Goal: Use online tool/utility: Utilize a website feature to perform a specific function

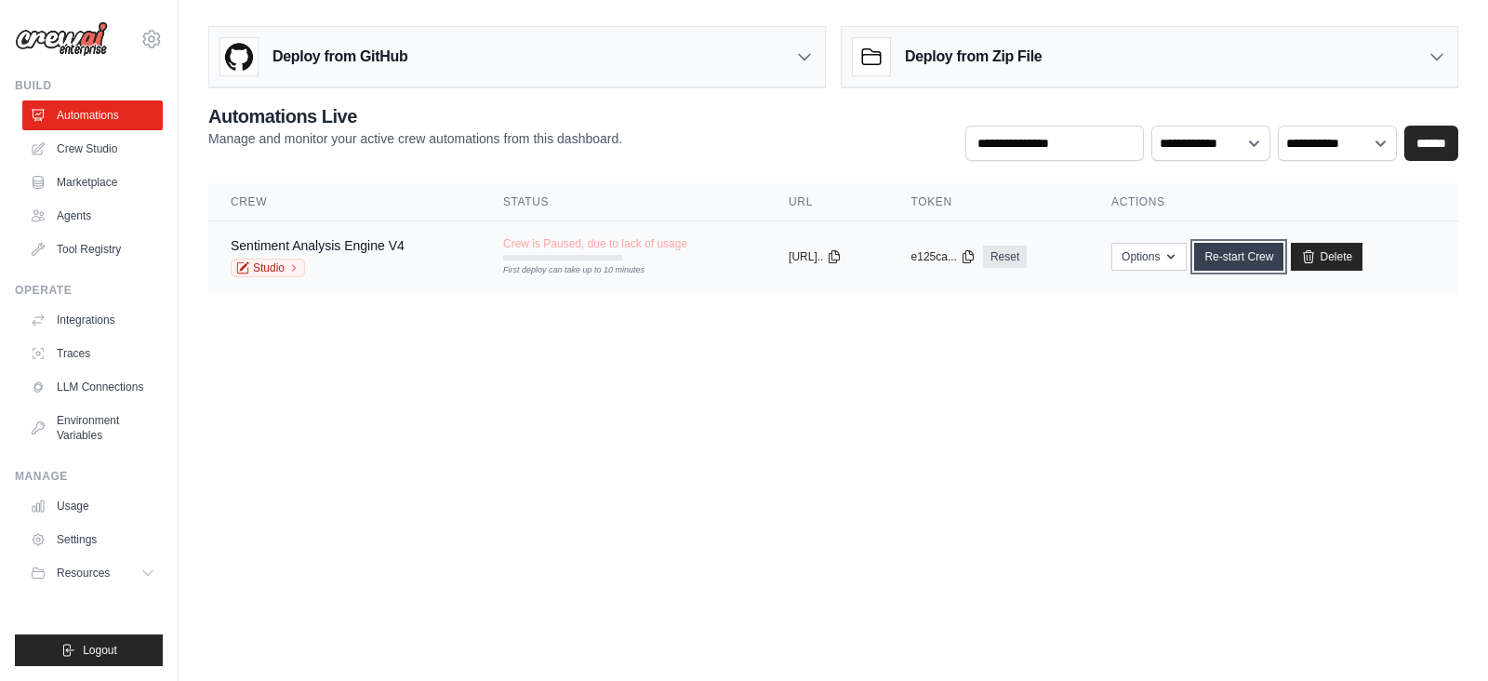
click at [1252, 253] on link "Re-start Crew" at bounding box center [1238, 257] width 89 height 28
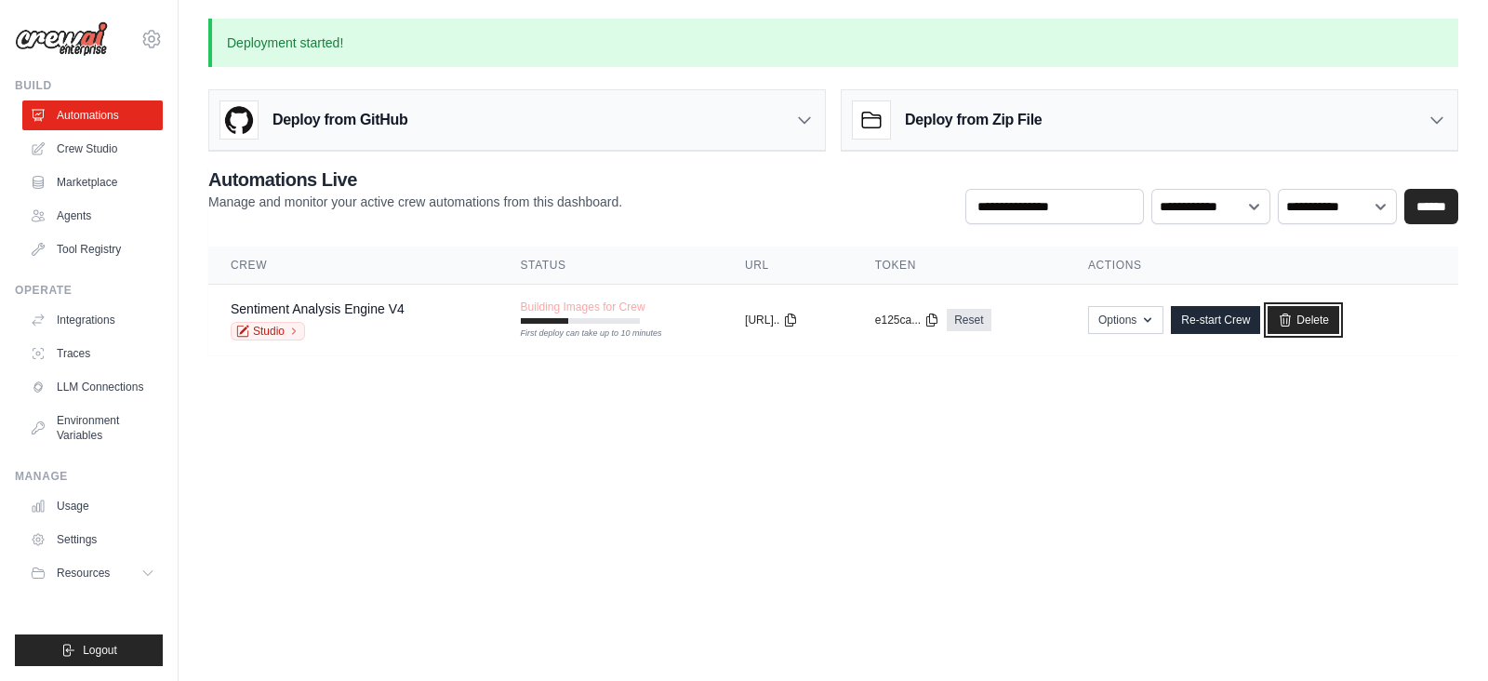
drag, startPoint x: 1335, startPoint y: 327, endPoint x: 808, endPoint y: 128, distance: 562.8
click at [1335, 327] on link "Delete" at bounding box center [1304, 320] width 72 height 28
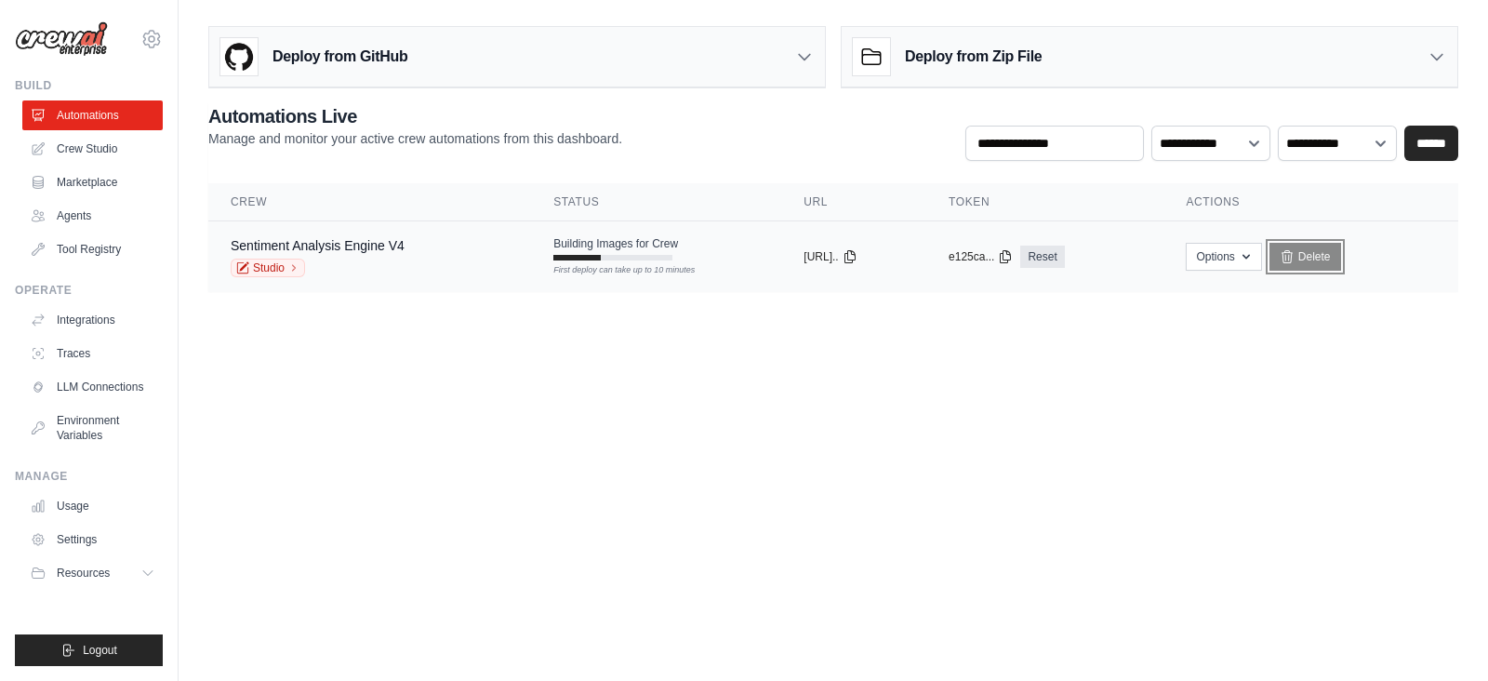
click at [1302, 267] on link "Delete" at bounding box center [1306, 257] width 72 height 28
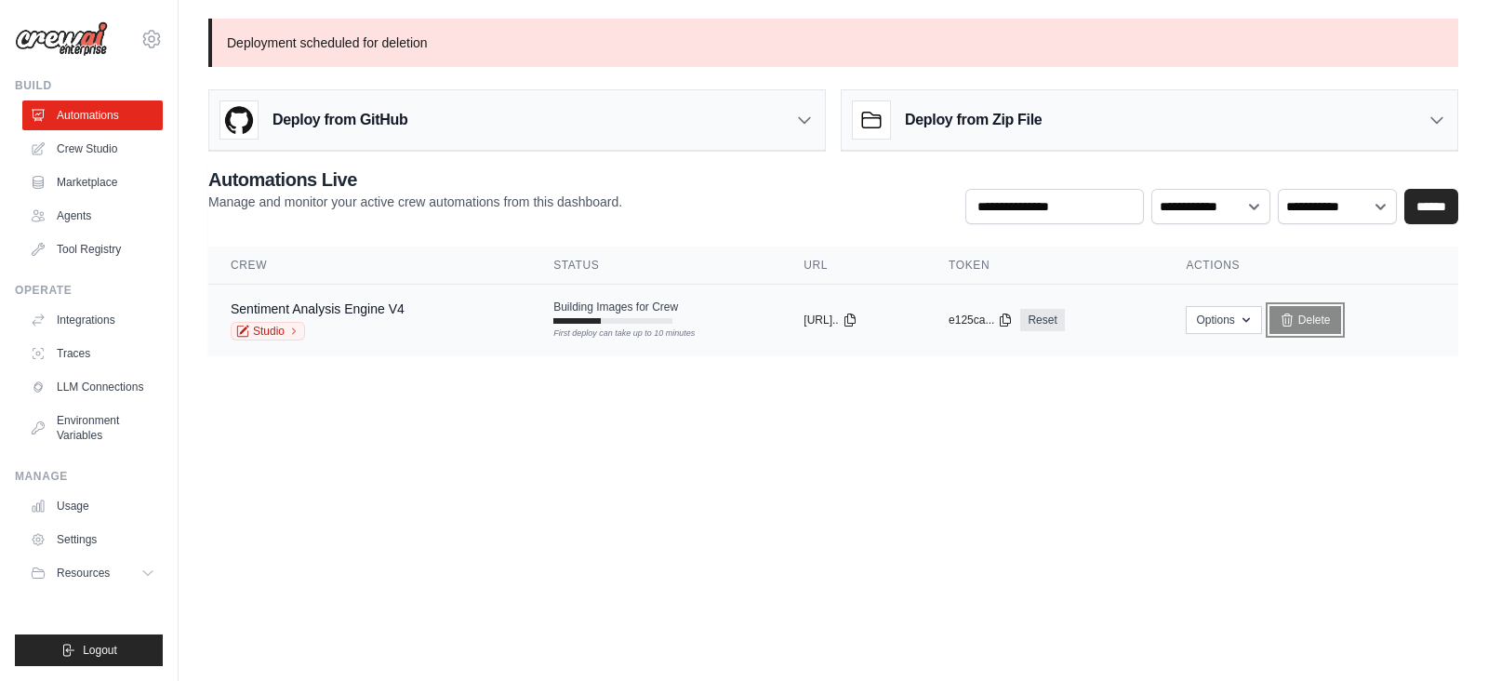
click at [1341, 327] on link "Delete" at bounding box center [1306, 320] width 72 height 28
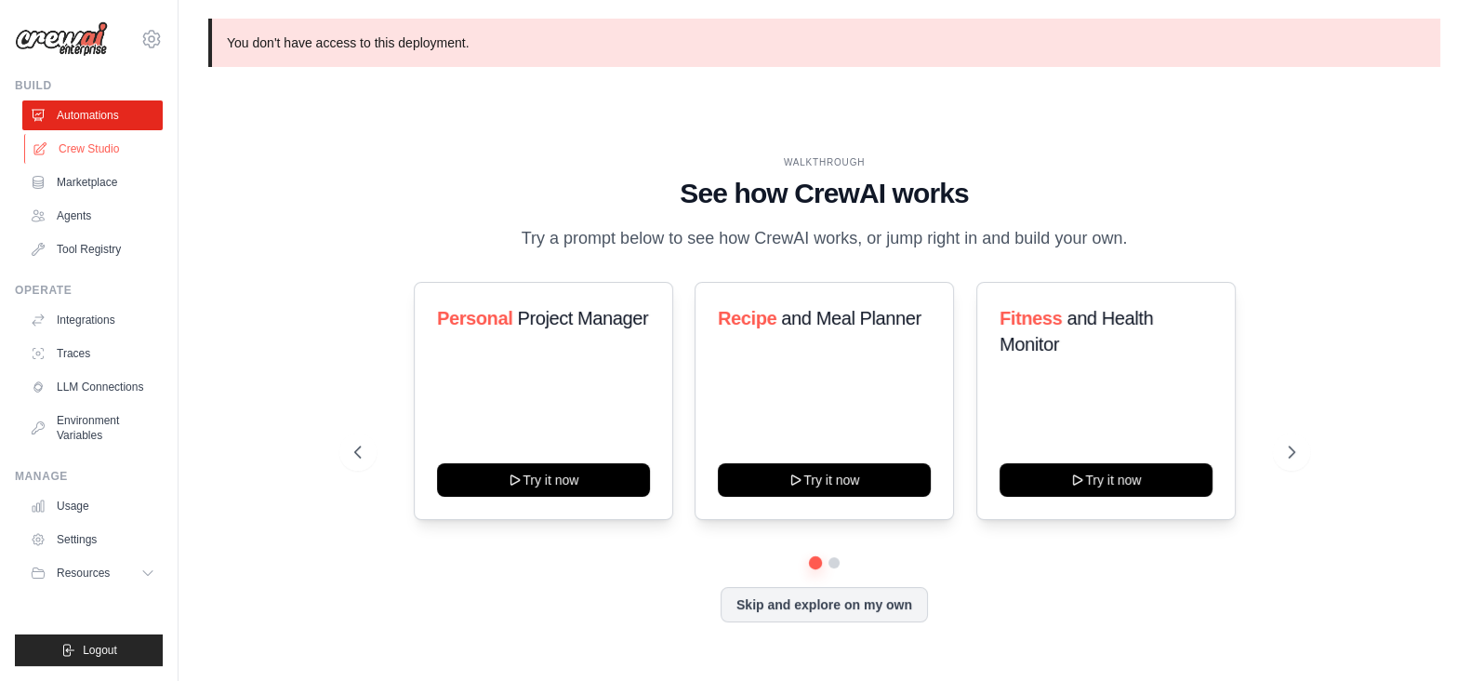
click at [83, 151] on link "Crew Studio" at bounding box center [94, 149] width 140 height 30
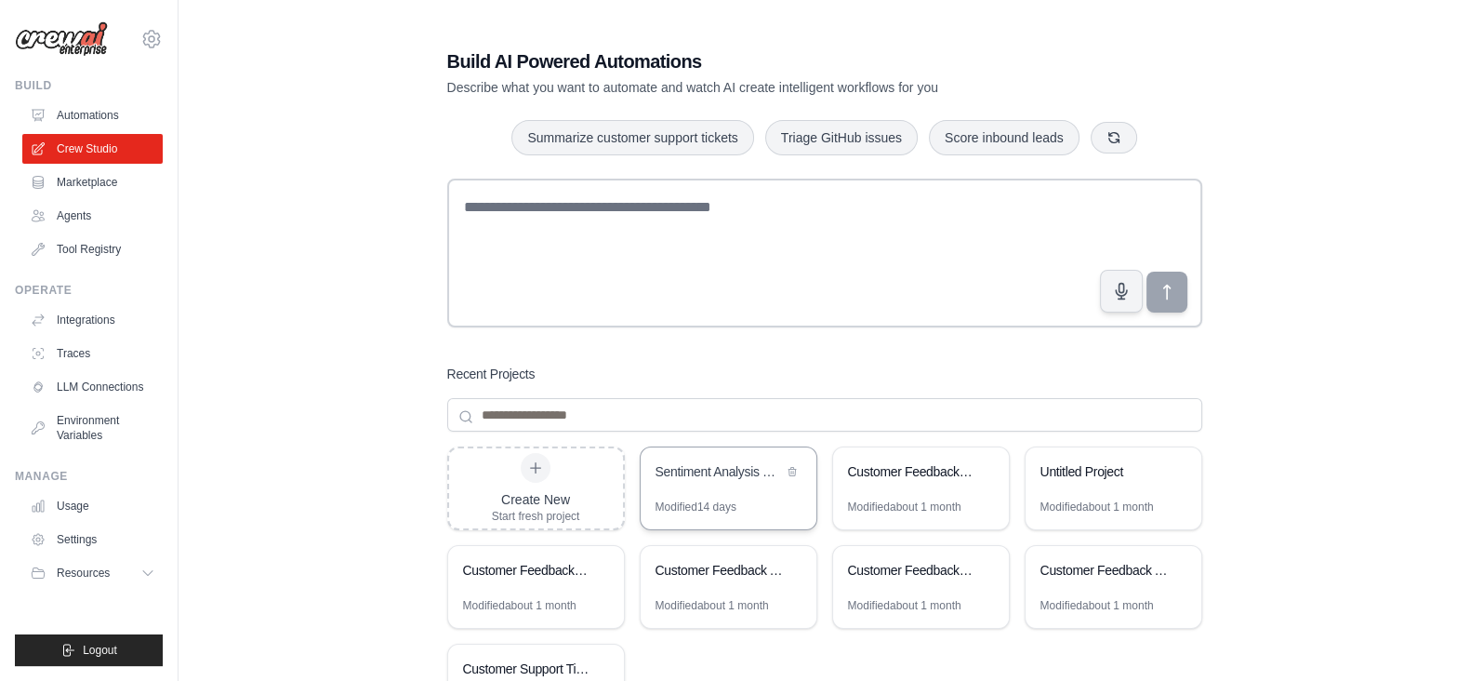
click at [737, 468] on div "Sentiment Analysis Engine" at bounding box center [719, 471] width 127 height 19
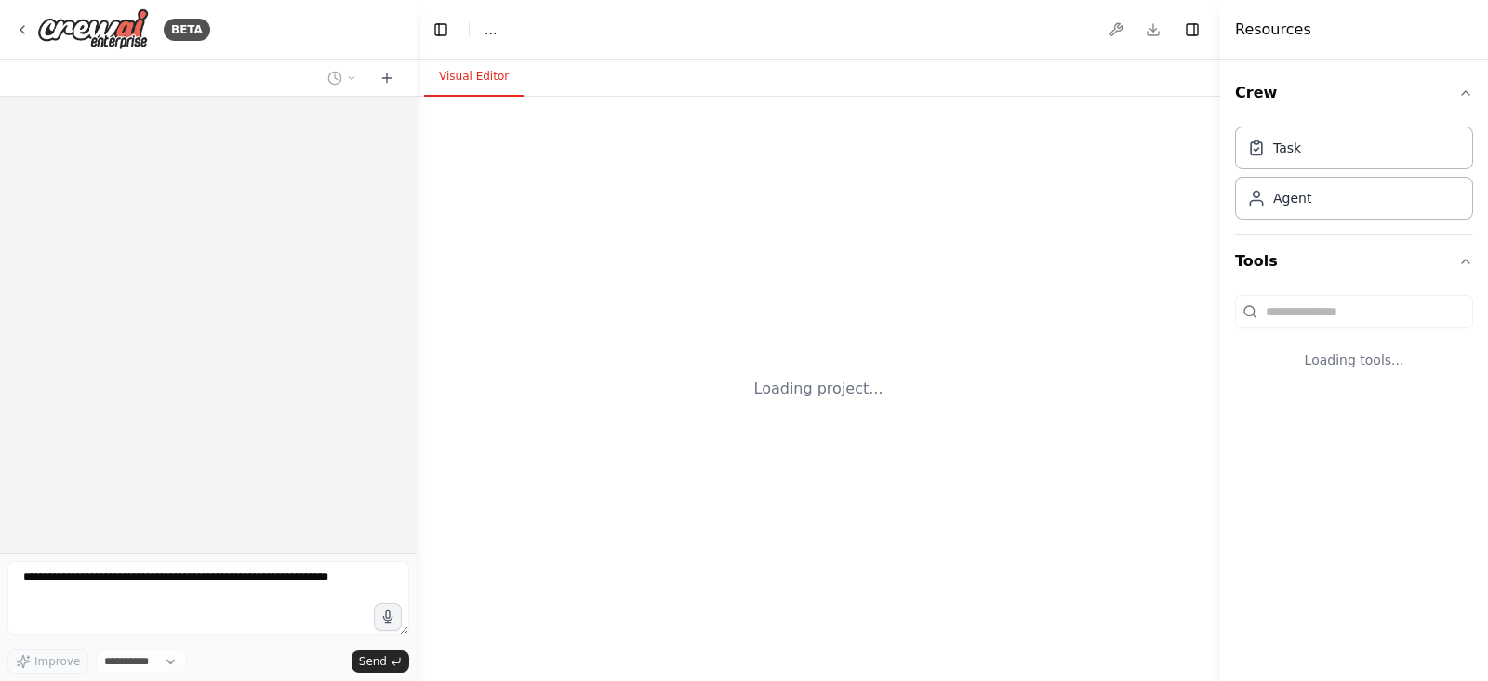
select select "****"
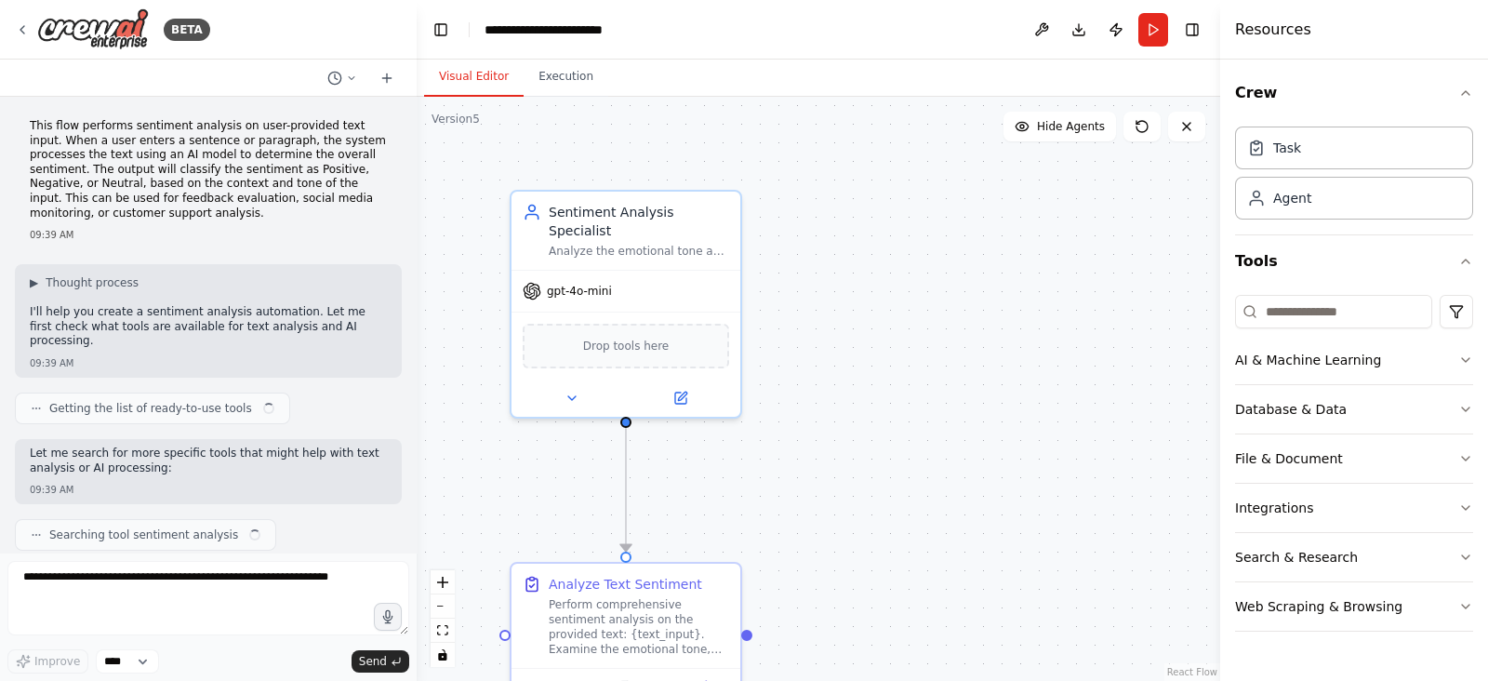
scroll to position [1196, 0]
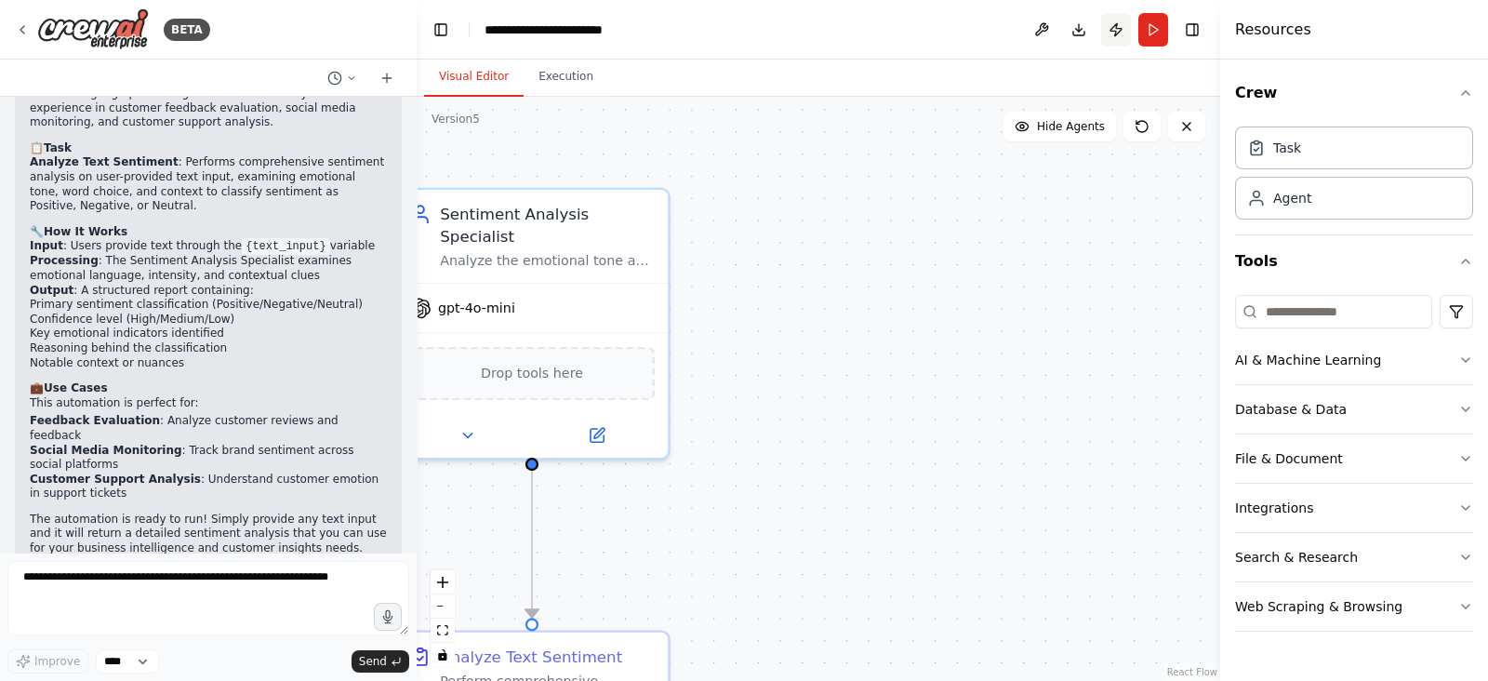
click at [1117, 22] on button "Publish" at bounding box center [1116, 29] width 30 height 33
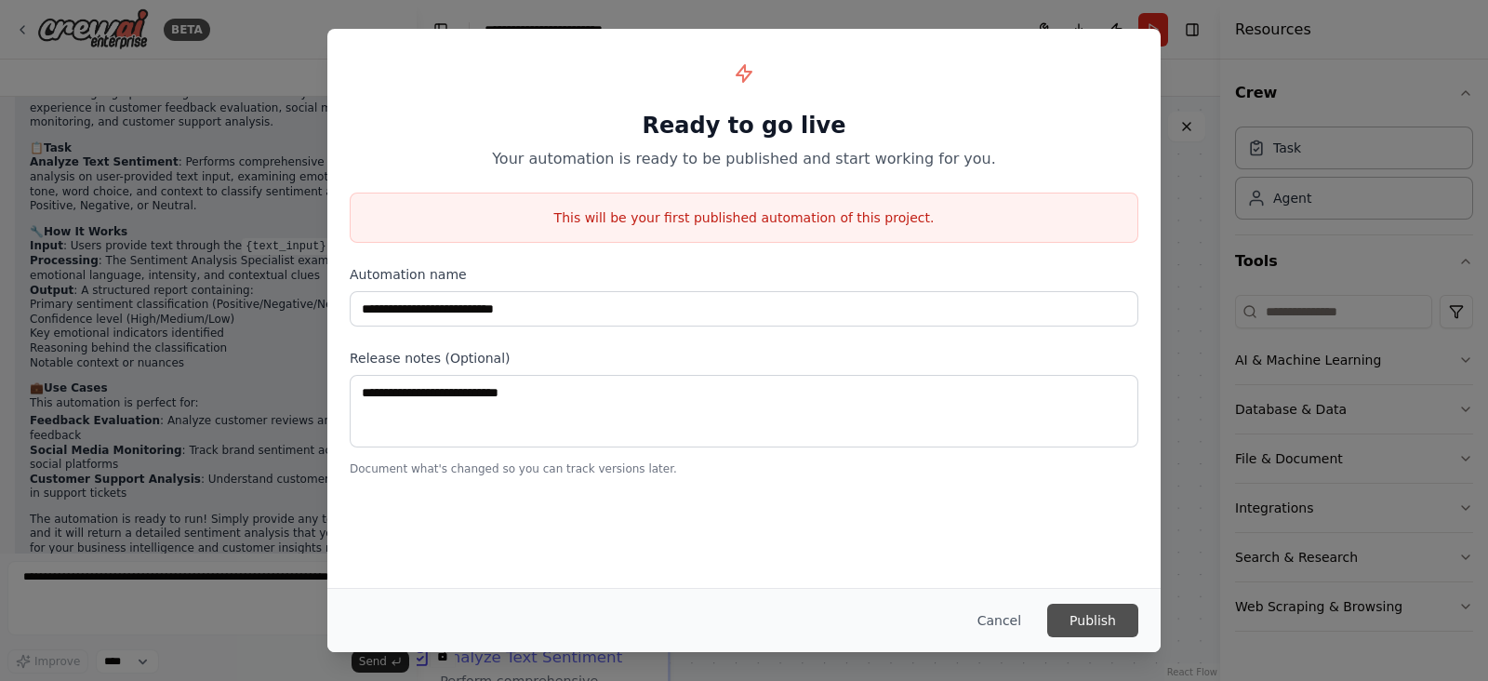
click at [1097, 626] on button "Publish" at bounding box center [1092, 620] width 91 height 33
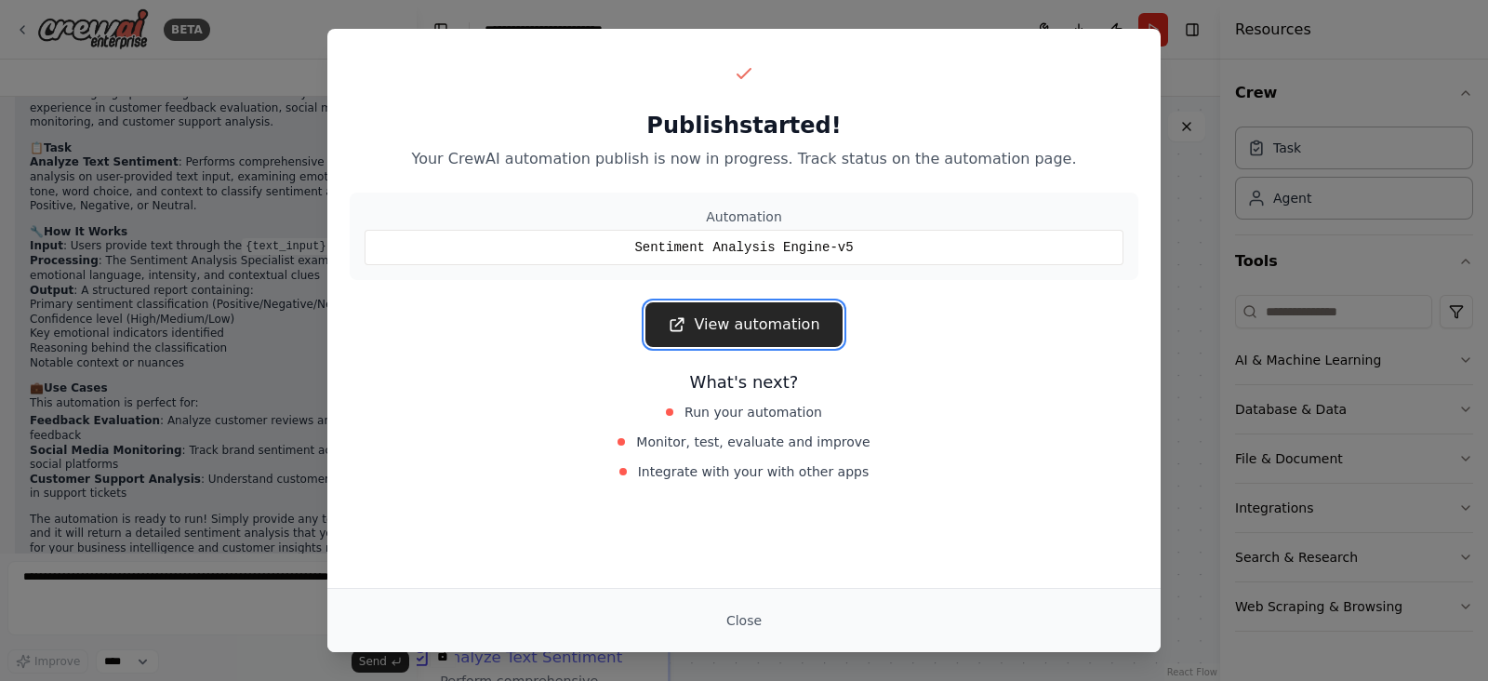
click at [754, 317] on link "View automation" at bounding box center [743, 324] width 196 height 45
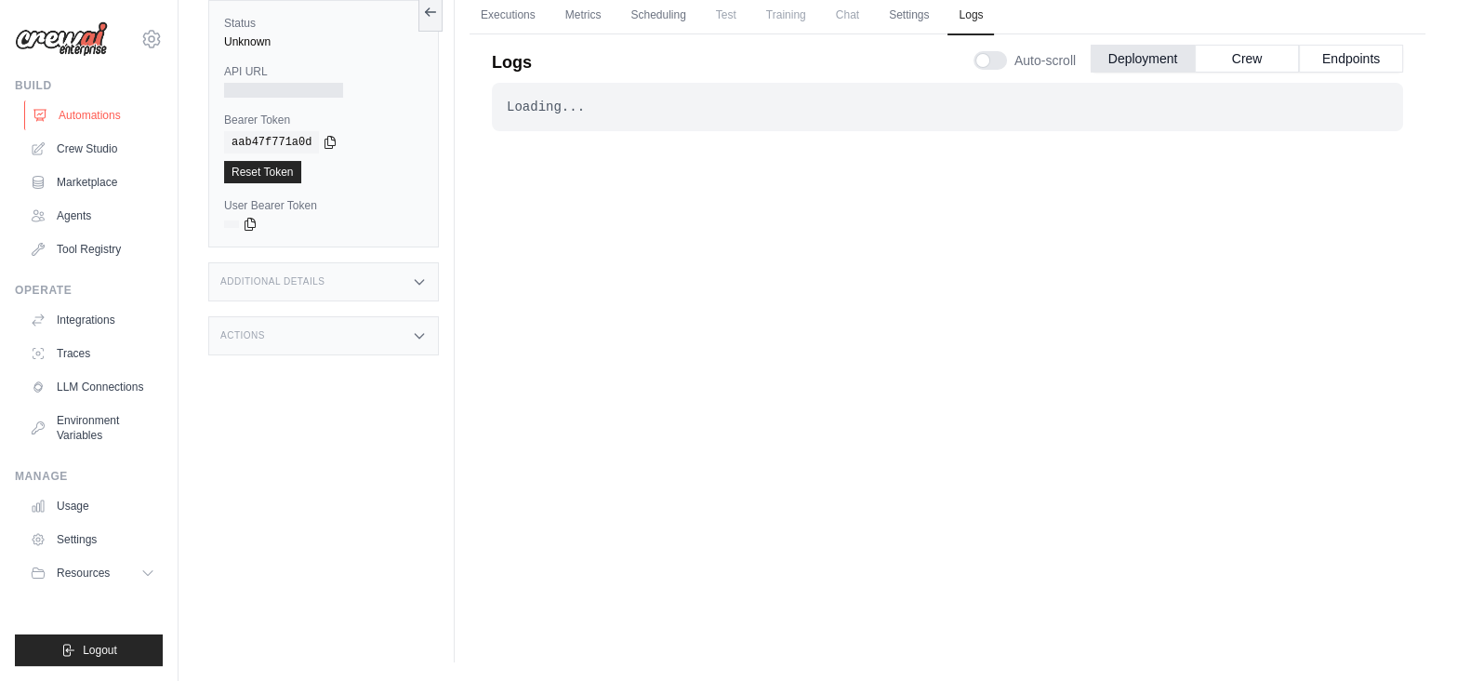
click at [86, 115] on link "Automations" at bounding box center [94, 115] width 140 height 30
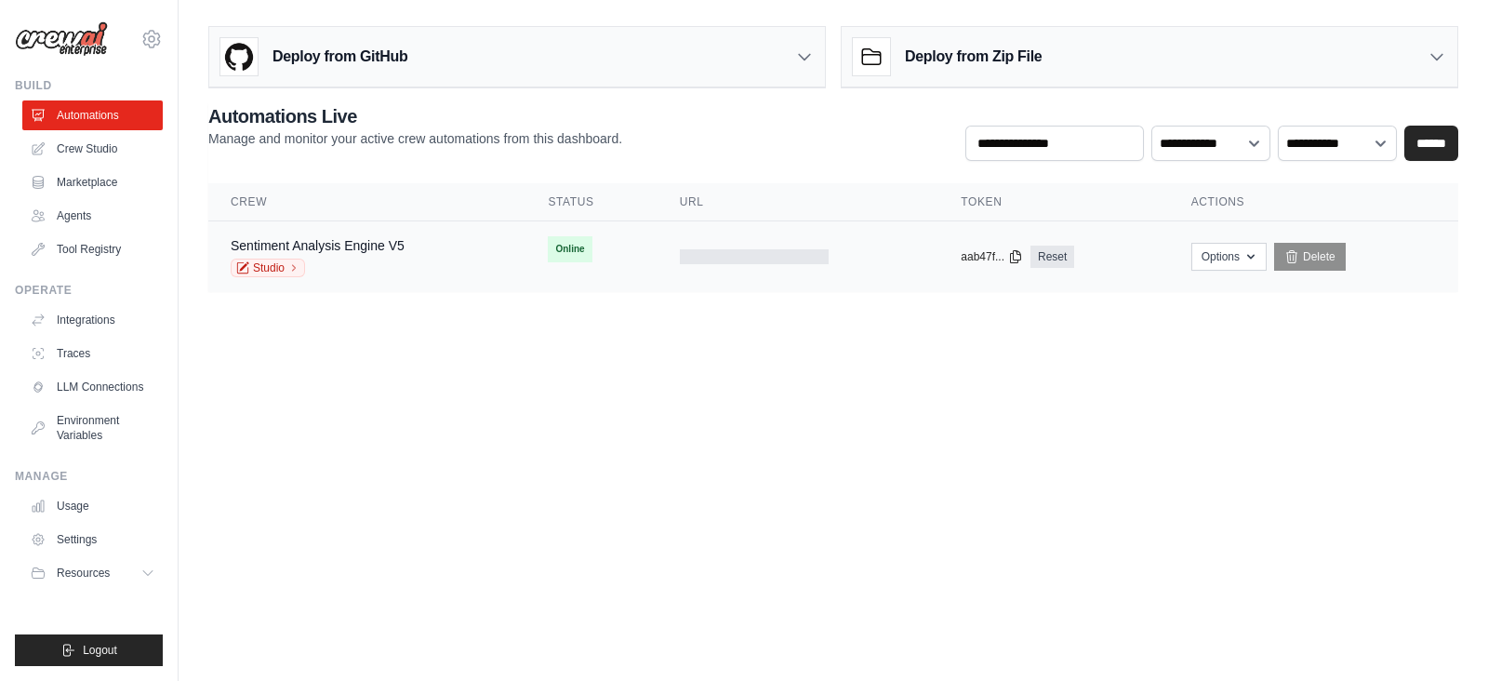
click at [363, 232] on td "Sentiment Analysis Engine V5 Studio" at bounding box center [366, 257] width 317 height 72
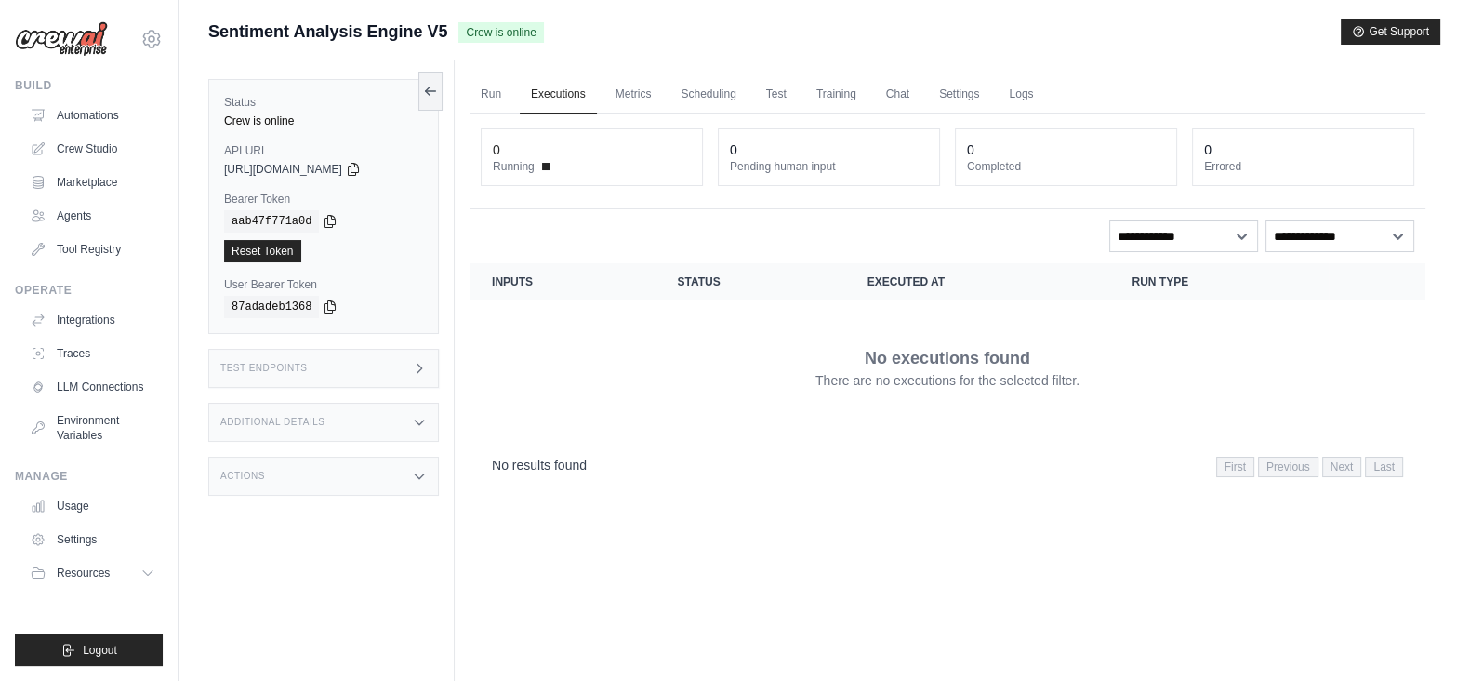
click at [432, 360] on div "Test Endpoints" at bounding box center [323, 368] width 231 height 39
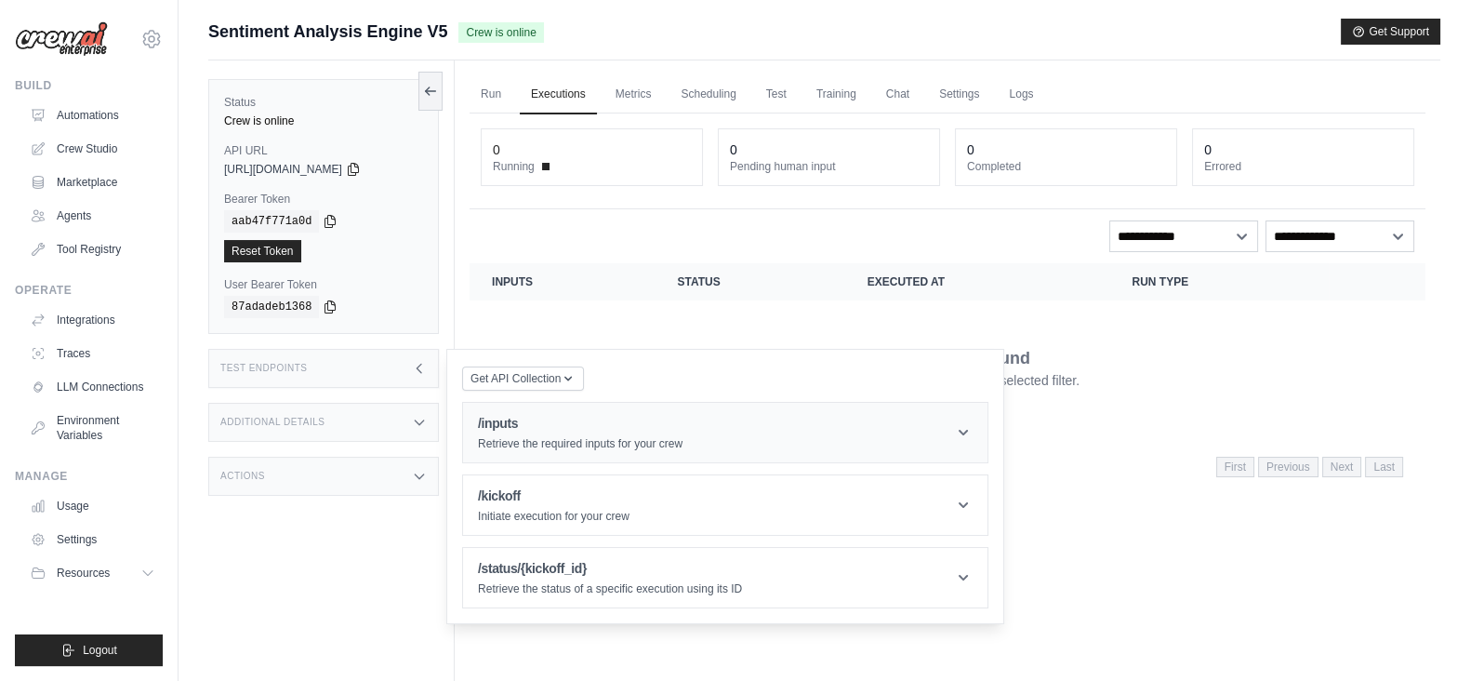
click at [533, 432] on div "/inputs Retrieve the required inputs for your crew" at bounding box center [580, 432] width 205 height 37
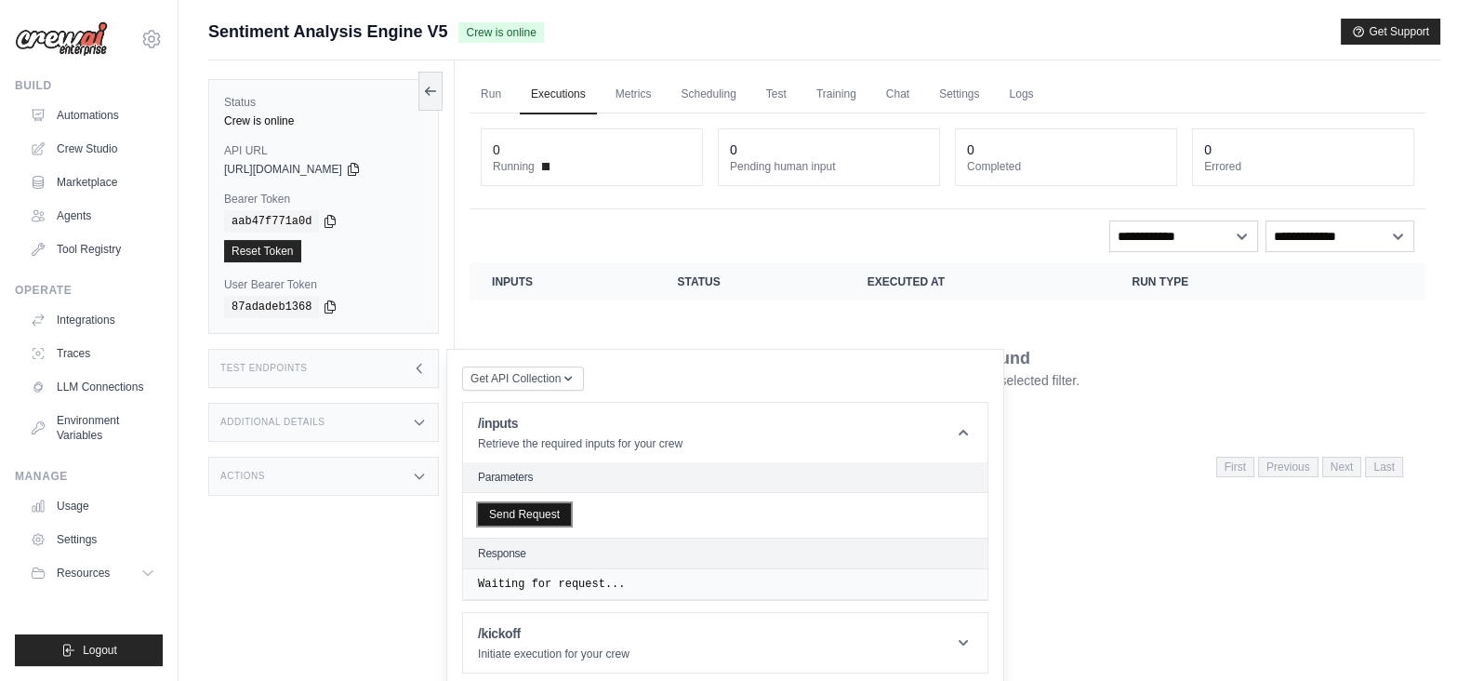
click at [525, 514] on button "Send Request" at bounding box center [524, 514] width 93 height 22
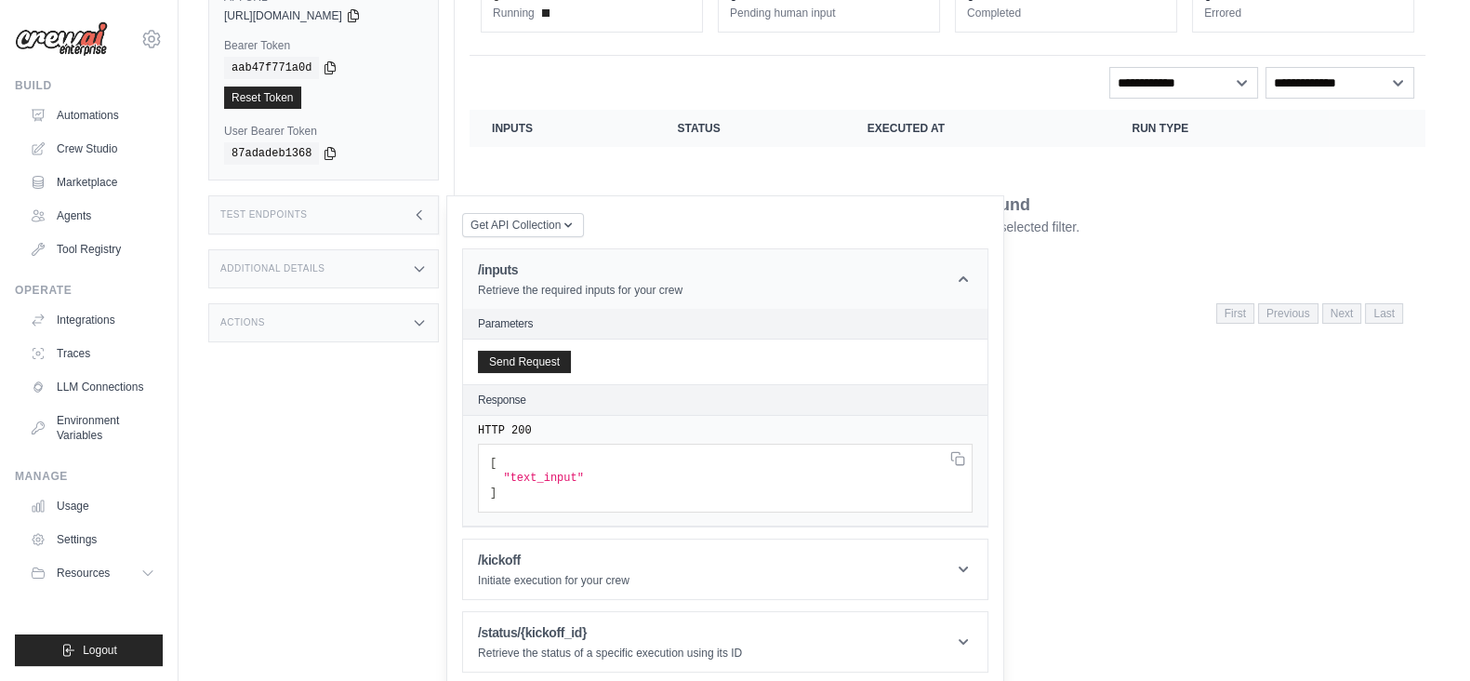
scroll to position [158, 0]
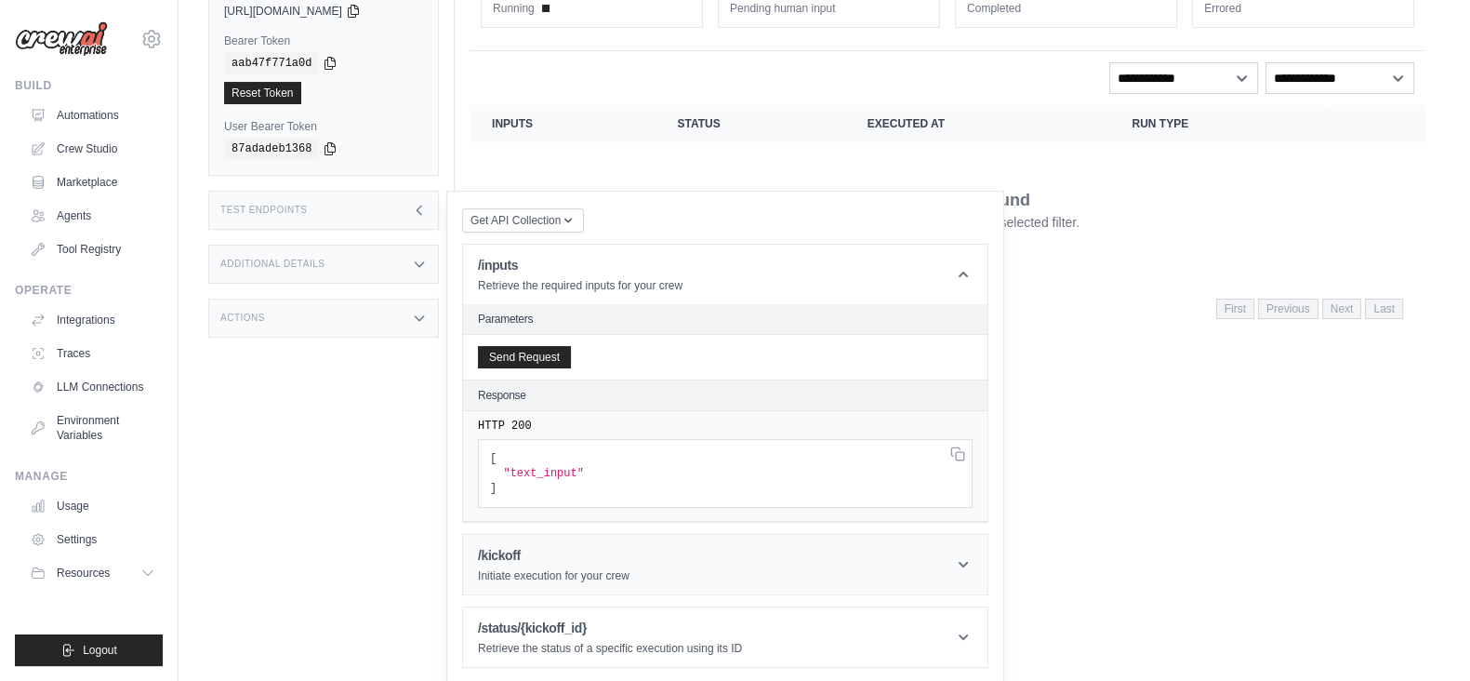
click at [539, 553] on h1 "/kickoff" at bounding box center [554, 555] width 152 height 19
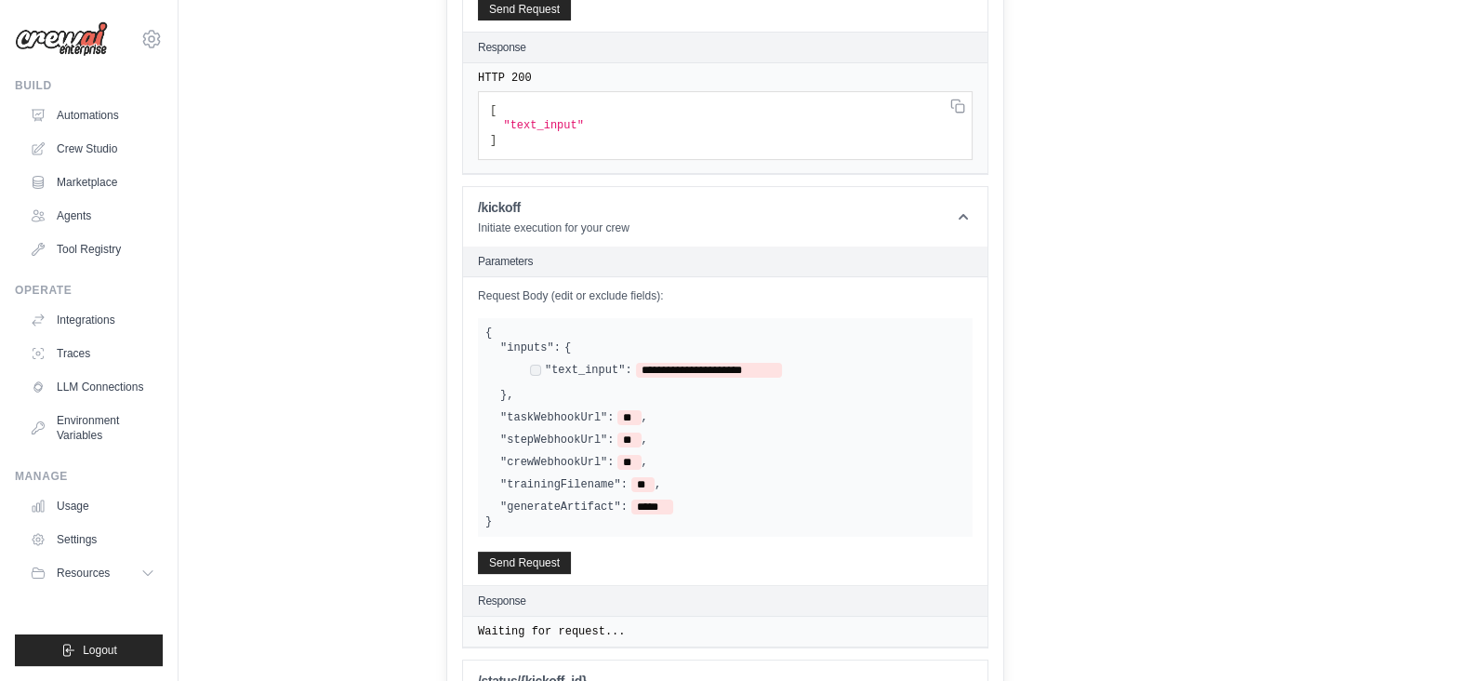
scroll to position [507, 0]
click at [764, 363] on span "**********" at bounding box center [709, 369] width 146 height 15
click at [501, 550] on button "Send Request" at bounding box center [524, 561] width 93 height 22
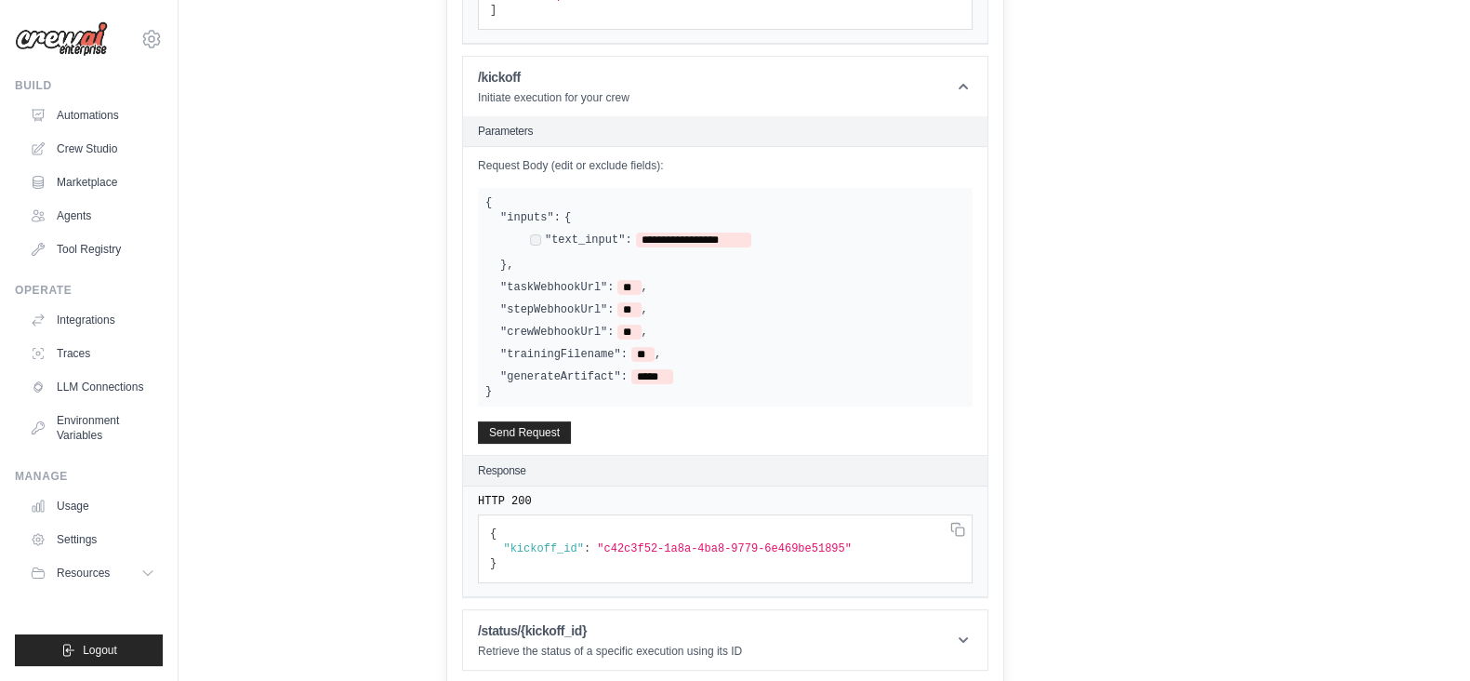
scroll to position [637, 0]
drag, startPoint x: 592, startPoint y: 548, endPoint x: 814, endPoint y: 544, distance: 221.4
click at [814, 544] on span ""c42c3f52-1a8a-4ba8-9779-6e469be51895"" at bounding box center [724, 547] width 255 height 13
copy span "c42c3f52-1a8a-4ba8-9779-6e469be51895"
click at [565, 634] on div "/status/{kickoff_id} Retrieve the status of a specific execution using its ID" at bounding box center [610, 638] width 264 height 37
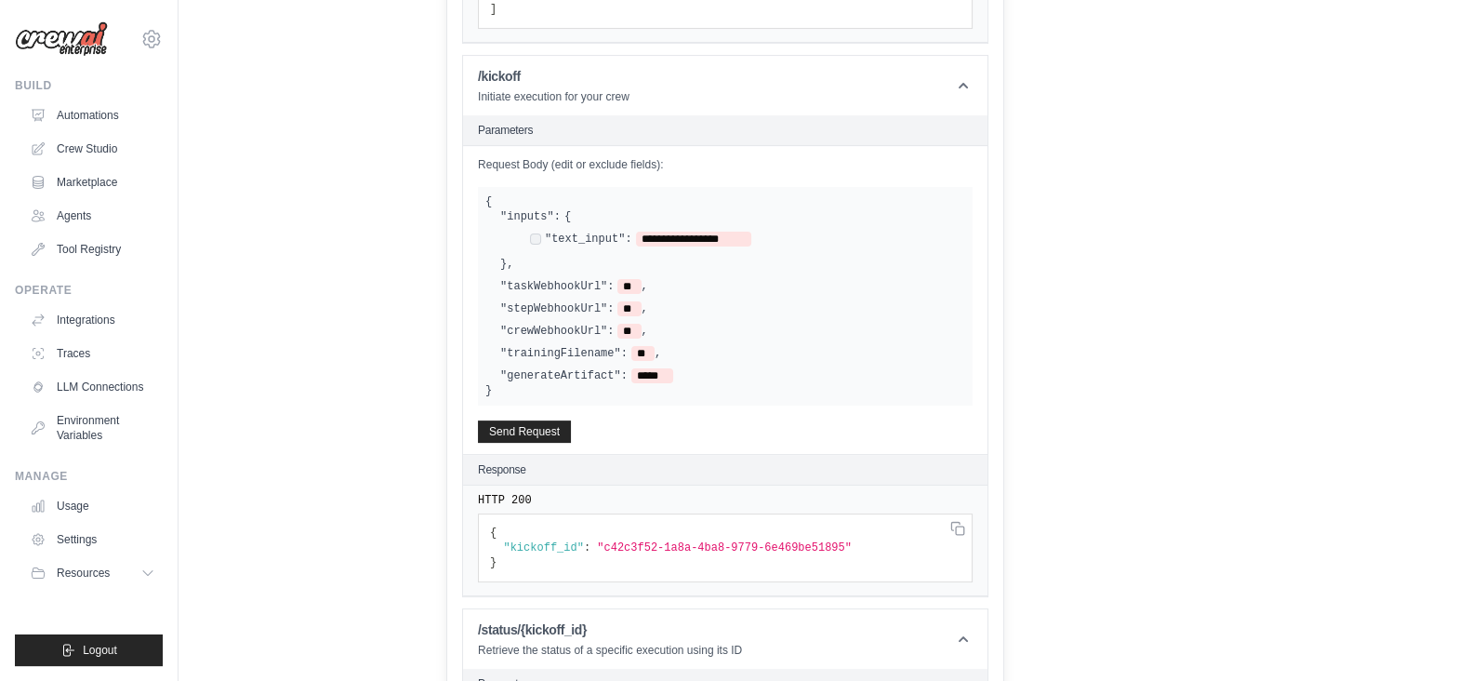
scroll to position [831, 0]
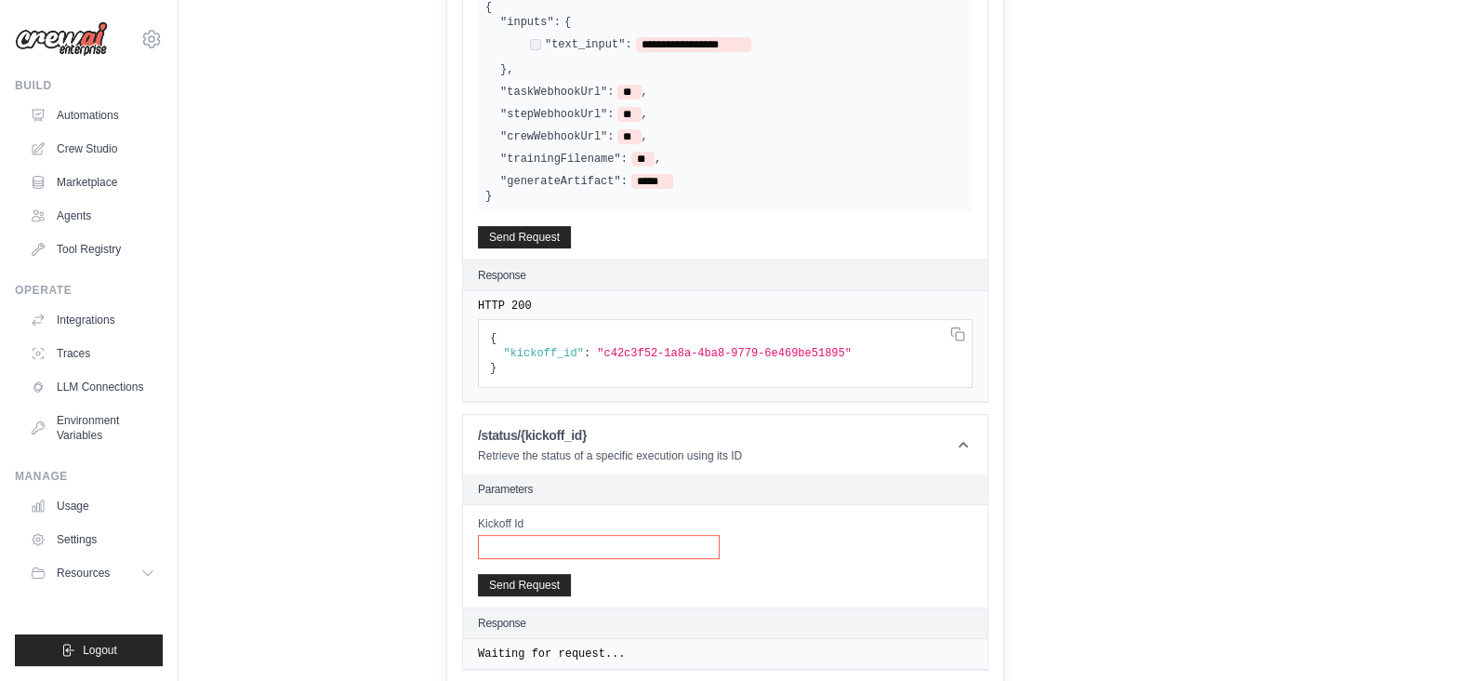
click at [539, 541] on input "Kickoff Id" at bounding box center [599, 547] width 242 height 24
paste input "**********"
type input "**********"
click at [548, 579] on button "Send Request" at bounding box center [524, 584] width 93 height 22
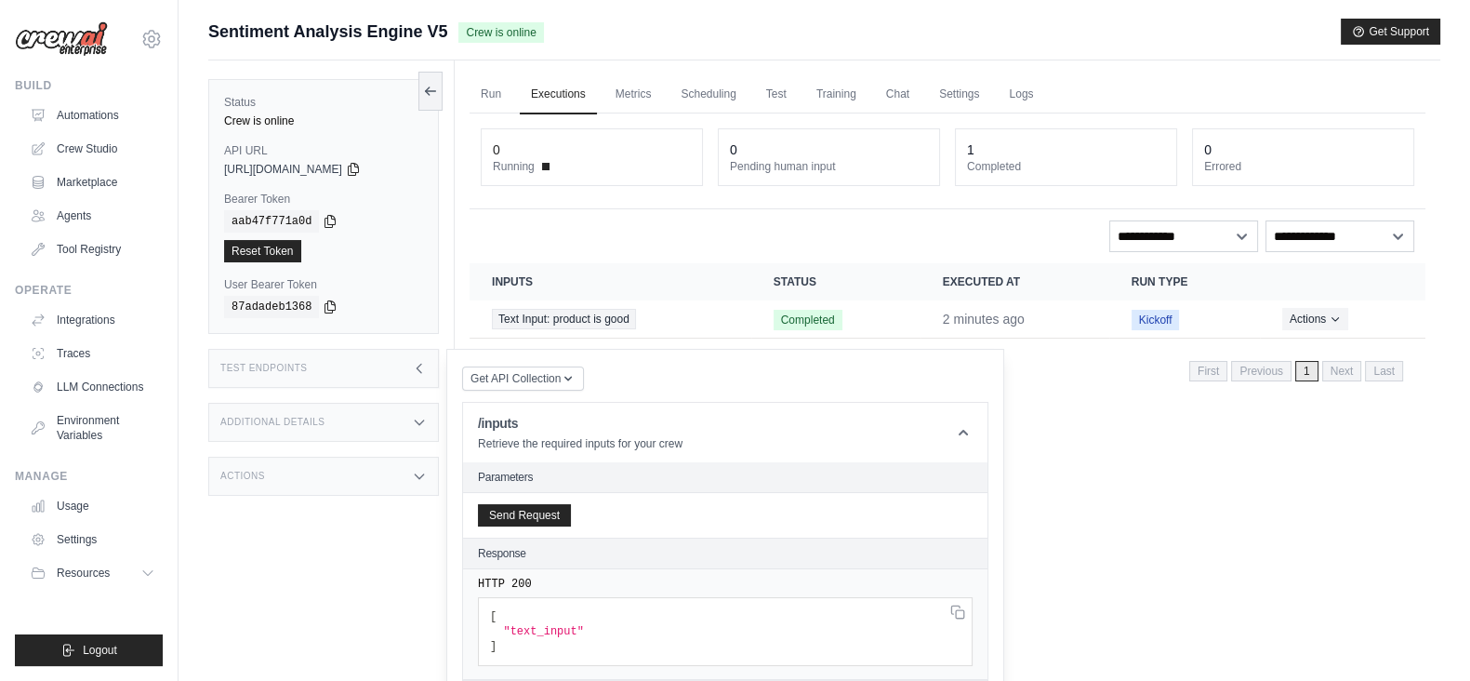
scroll to position [115, 0]
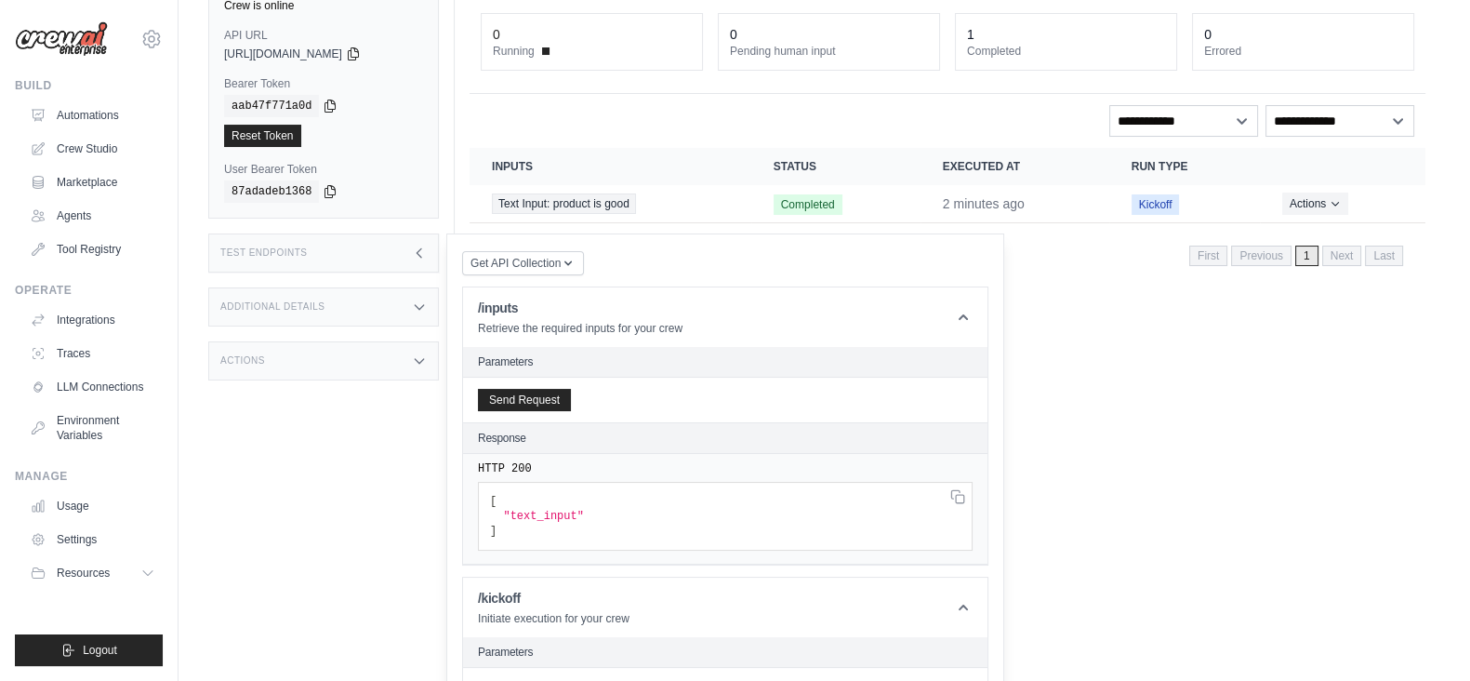
click at [419, 248] on icon at bounding box center [419, 253] width 15 height 15
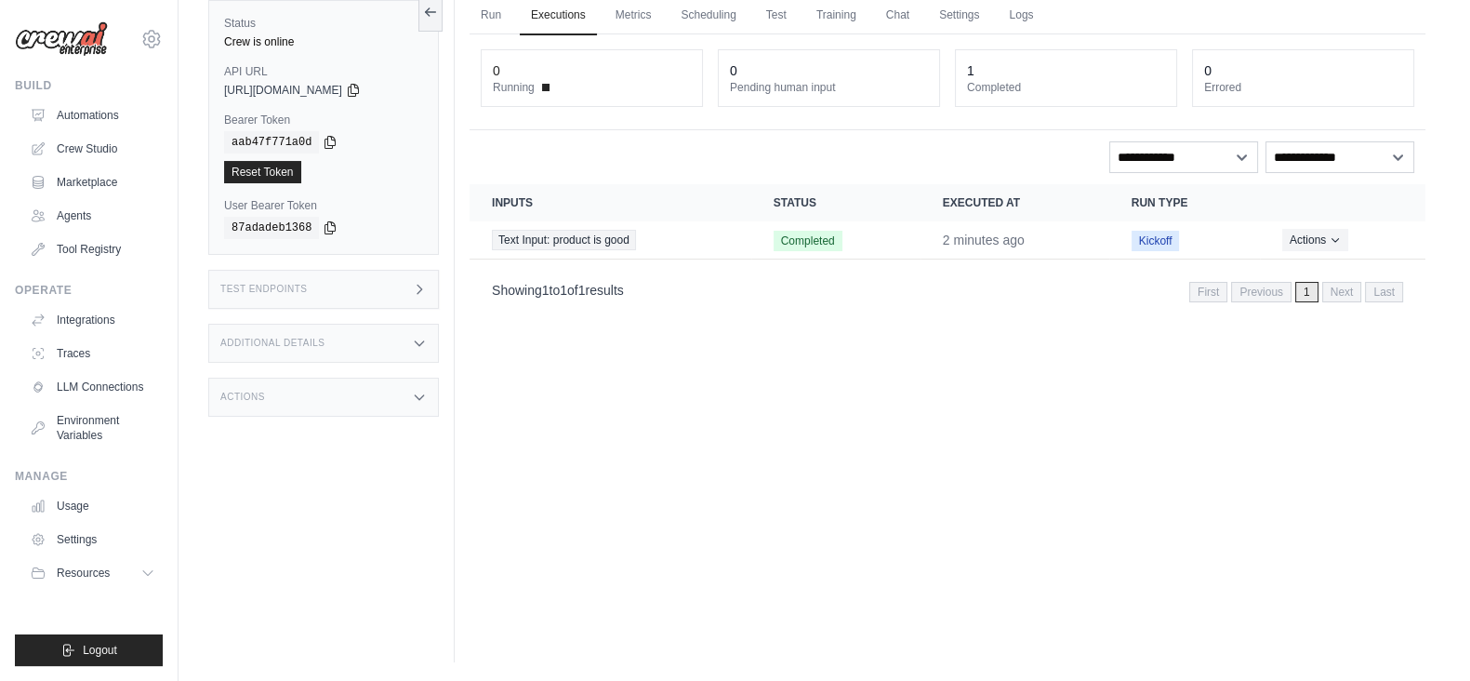
click at [421, 299] on div "Test Endpoints" at bounding box center [323, 289] width 231 height 39
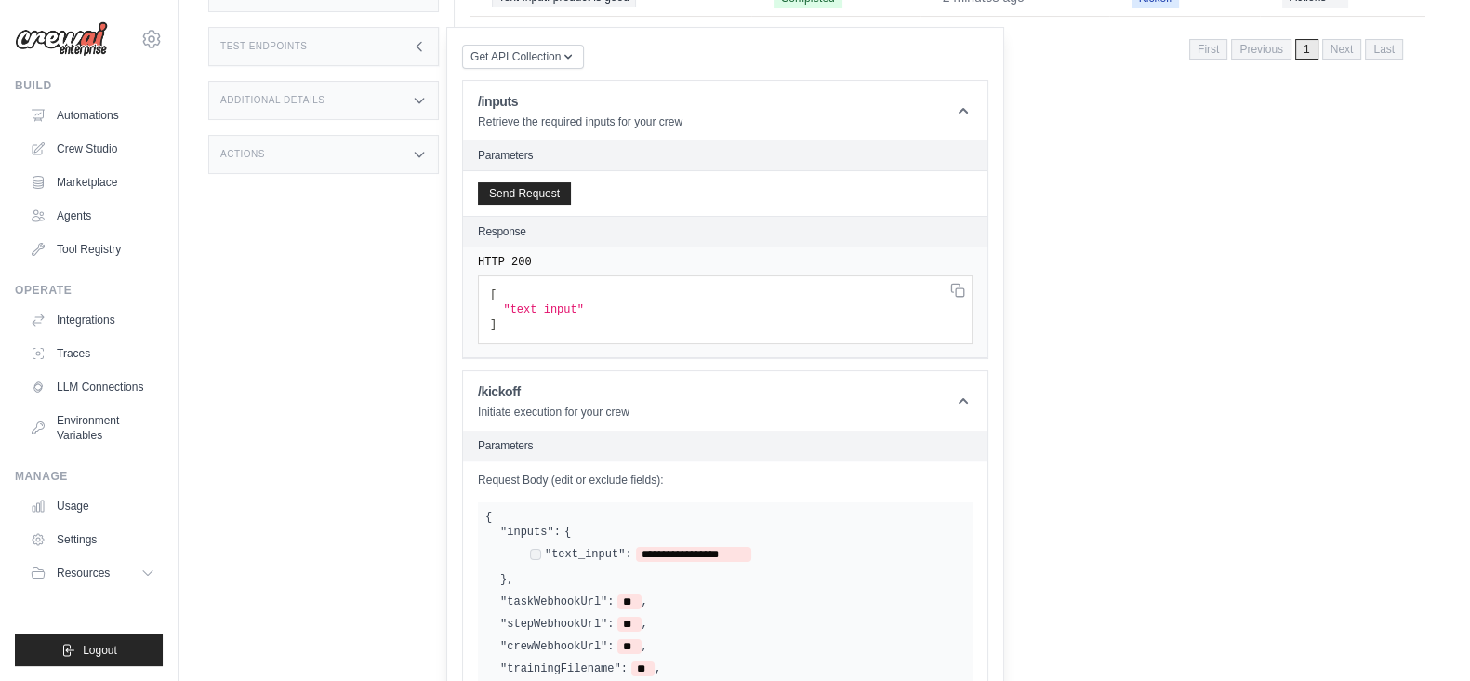
scroll to position [232, 0]
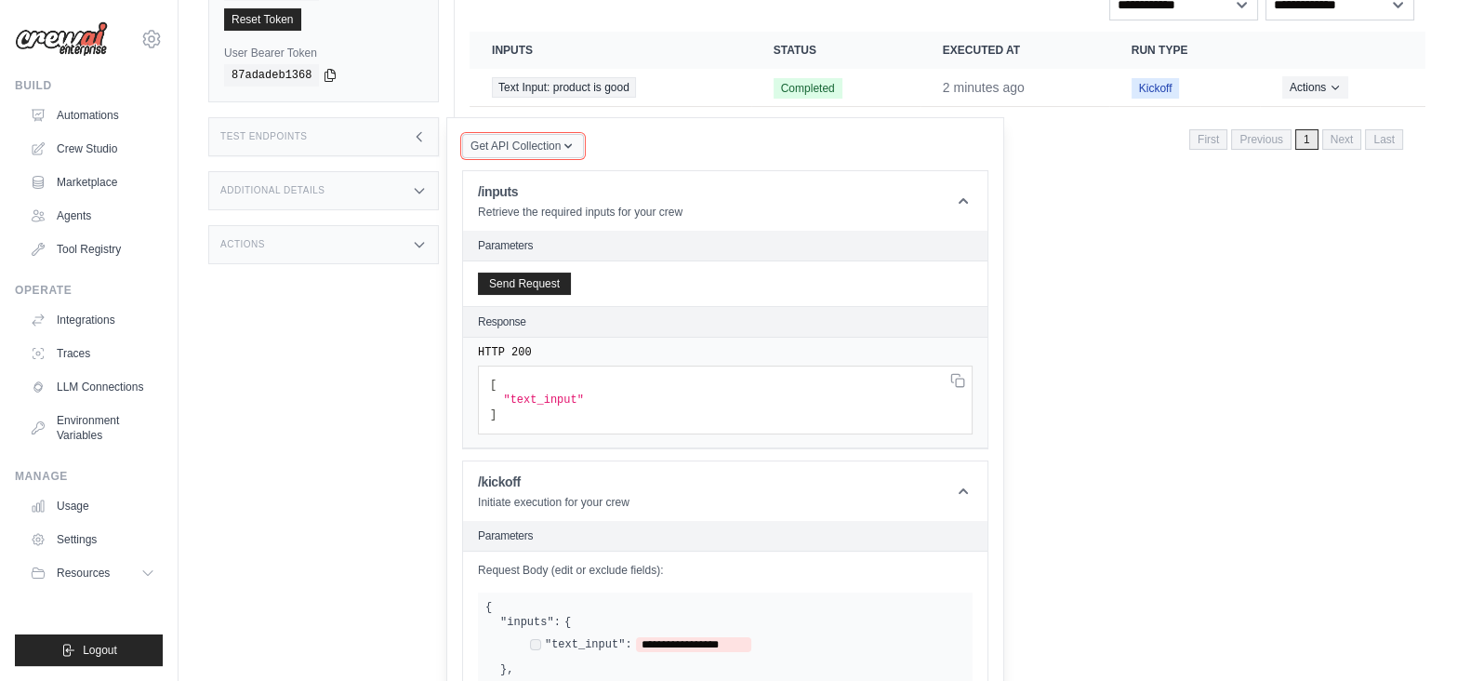
click at [563, 146] on icon "button" at bounding box center [568, 146] width 15 height 15
click at [554, 183] on div "Postman API Collection" at bounding box center [566, 196] width 179 height 30
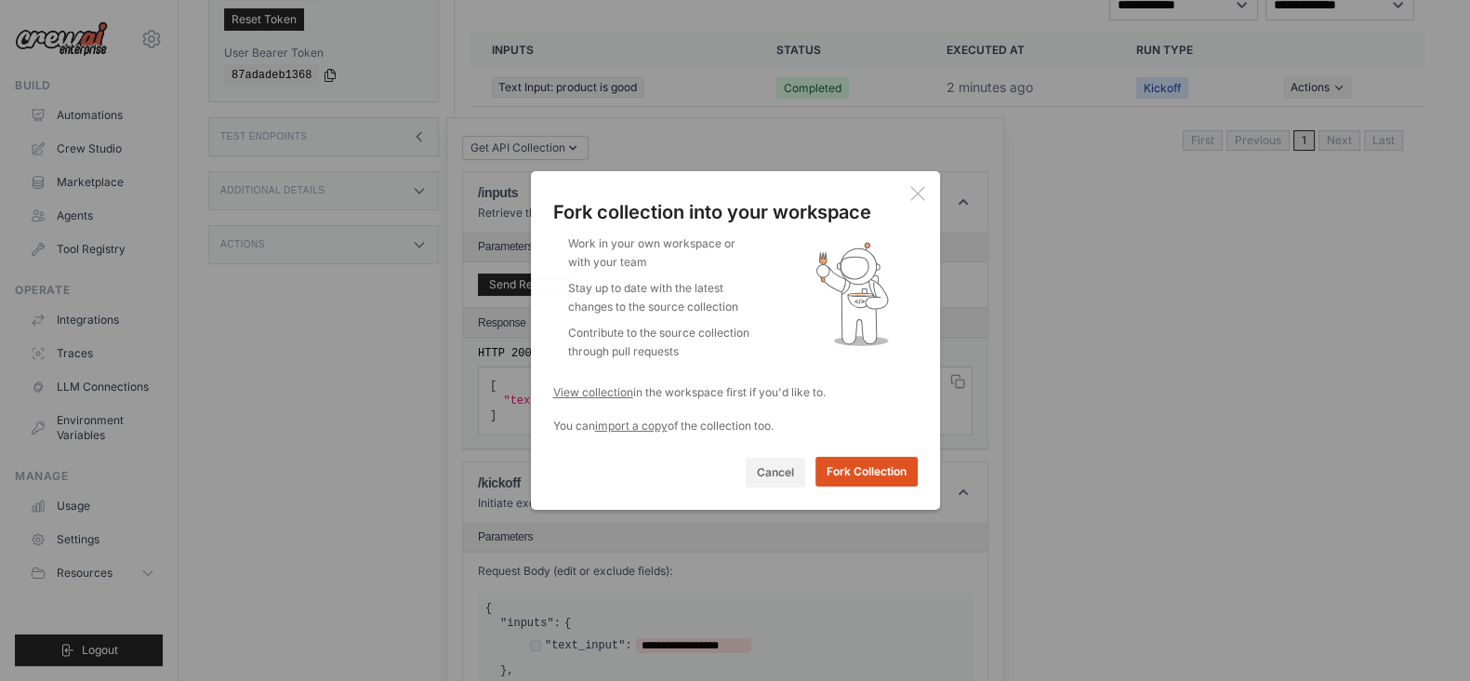
click at [850, 464] on button "Fork Collection" at bounding box center [867, 472] width 102 height 30
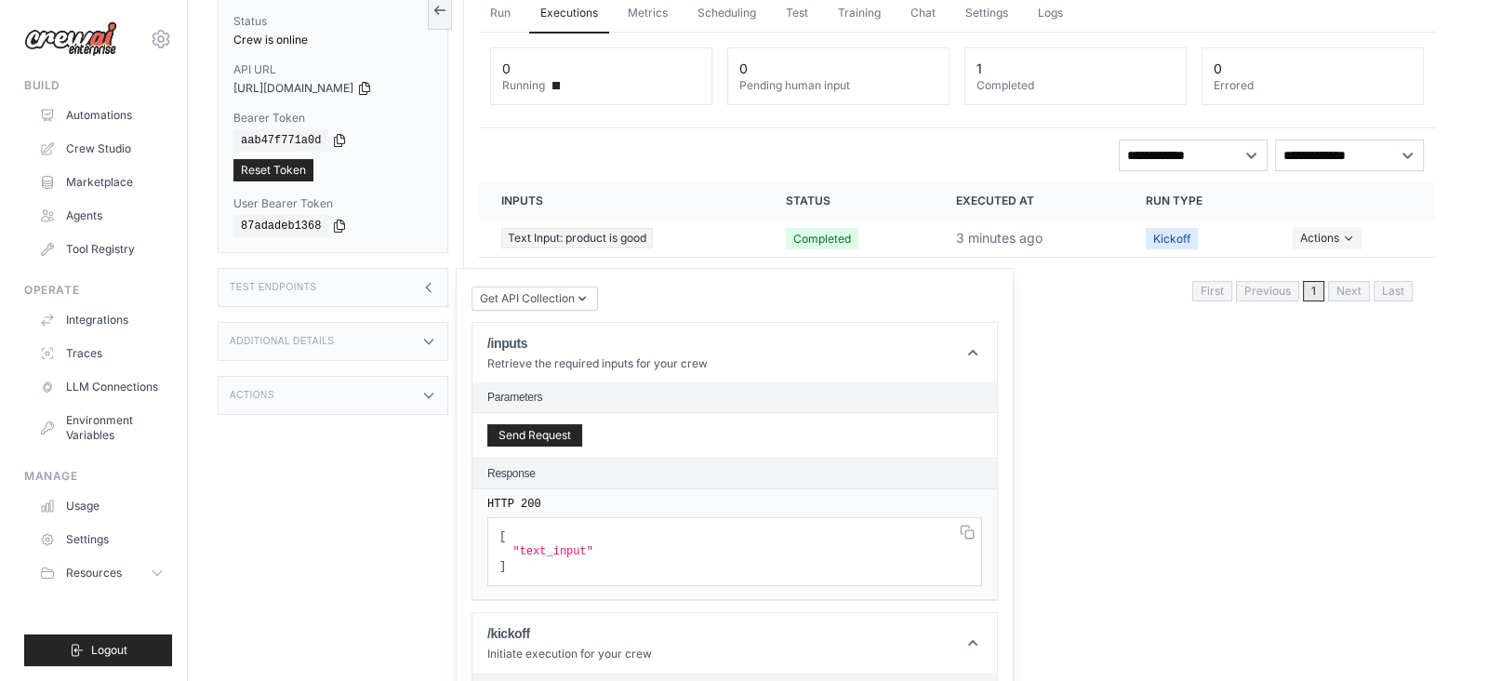
scroll to position [0, 0]
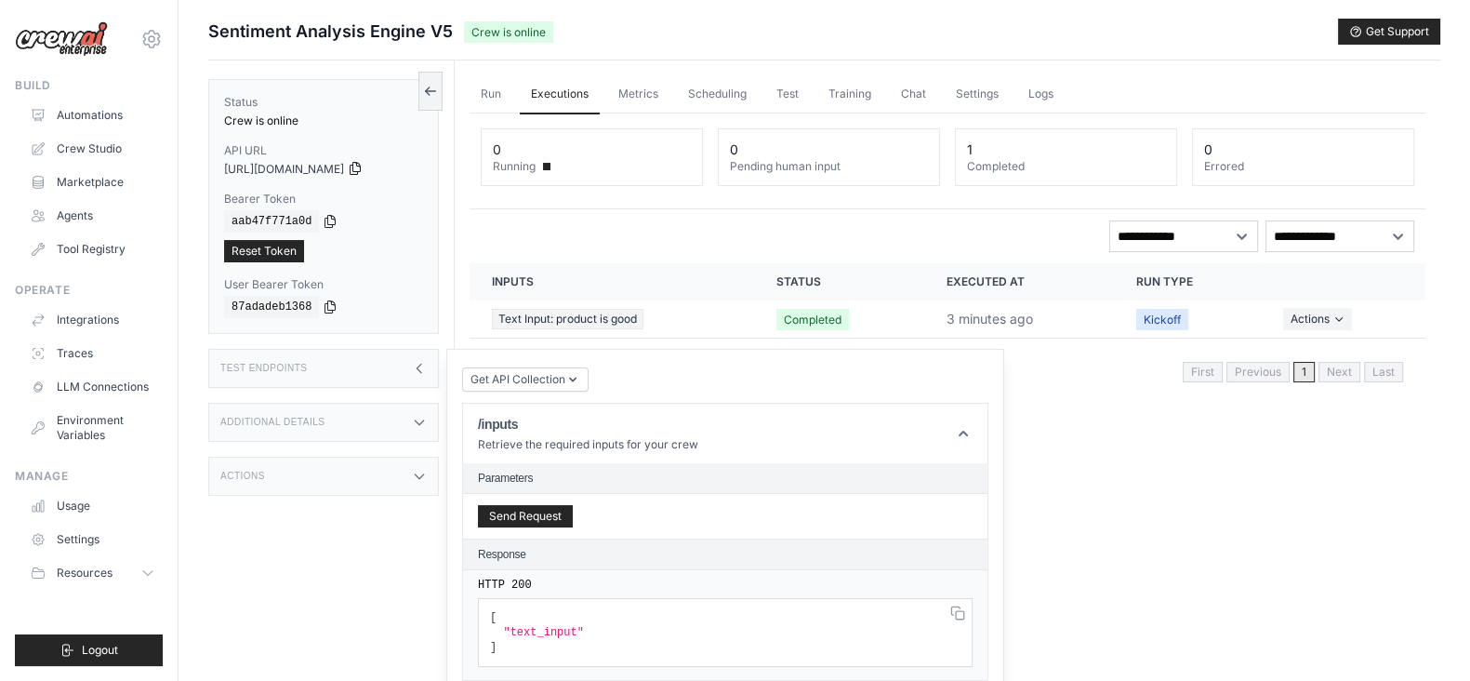
click at [363, 174] on icon at bounding box center [355, 168] width 15 height 15
drag, startPoint x: 321, startPoint y: 216, endPoint x: 330, endPoint y: 220, distance: 10.4
click at [326, 216] on icon at bounding box center [331, 221] width 10 height 12
click at [97, 121] on link "Automations" at bounding box center [94, 115] width 140 height 30
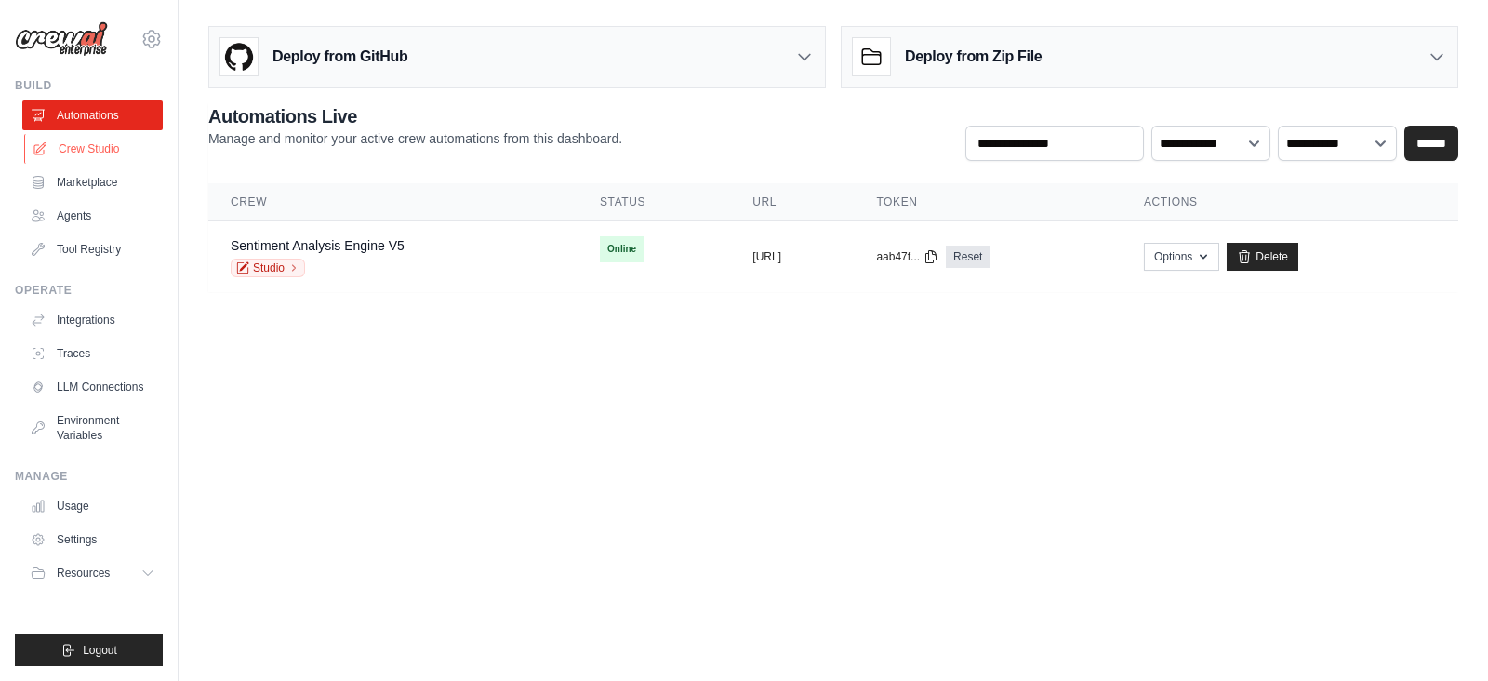
click at [88, 139] on link "Crew Studio" at bounding box center [94, 149] width 140 height 30
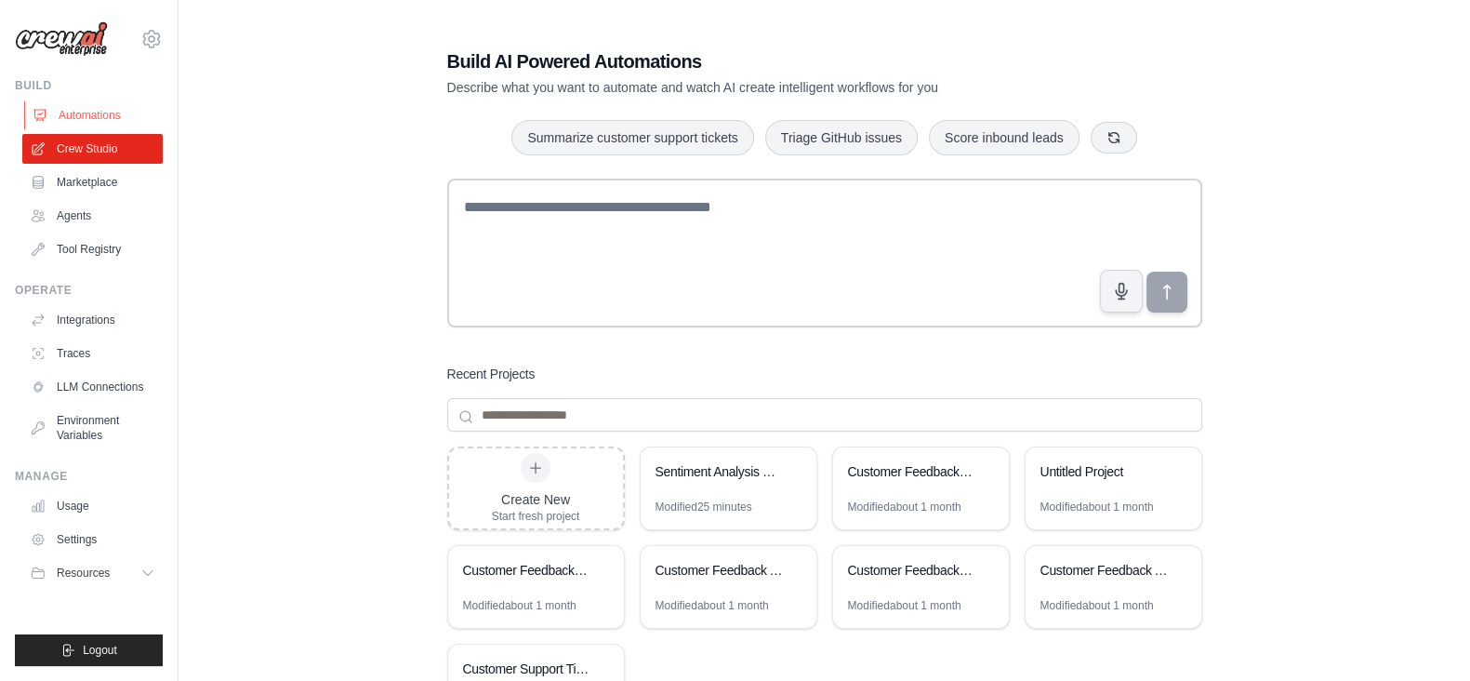
click at [89, 104] on link "Automations" at bounding box center [94, 115] width 140 height 30
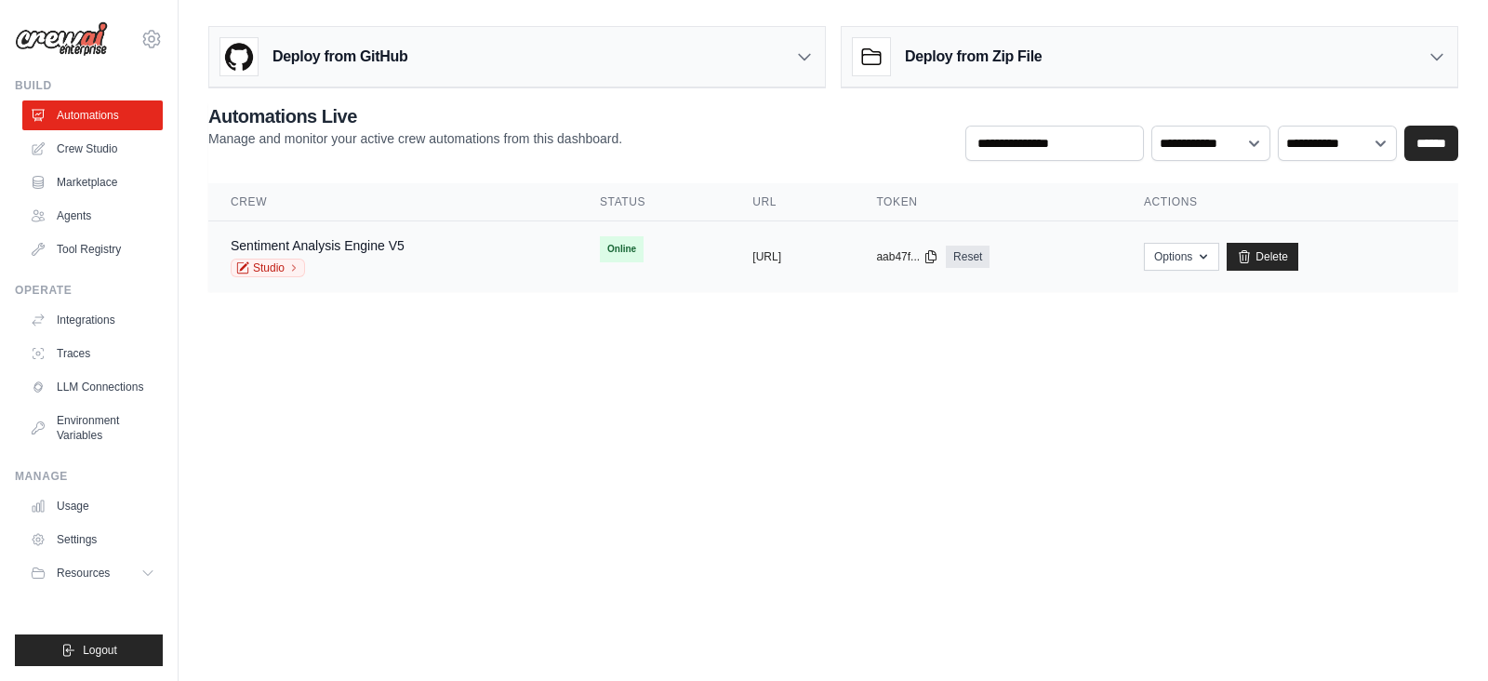
click at [403, 259] on div "Studio" at bounding box center [318, 268] width 174 height 19
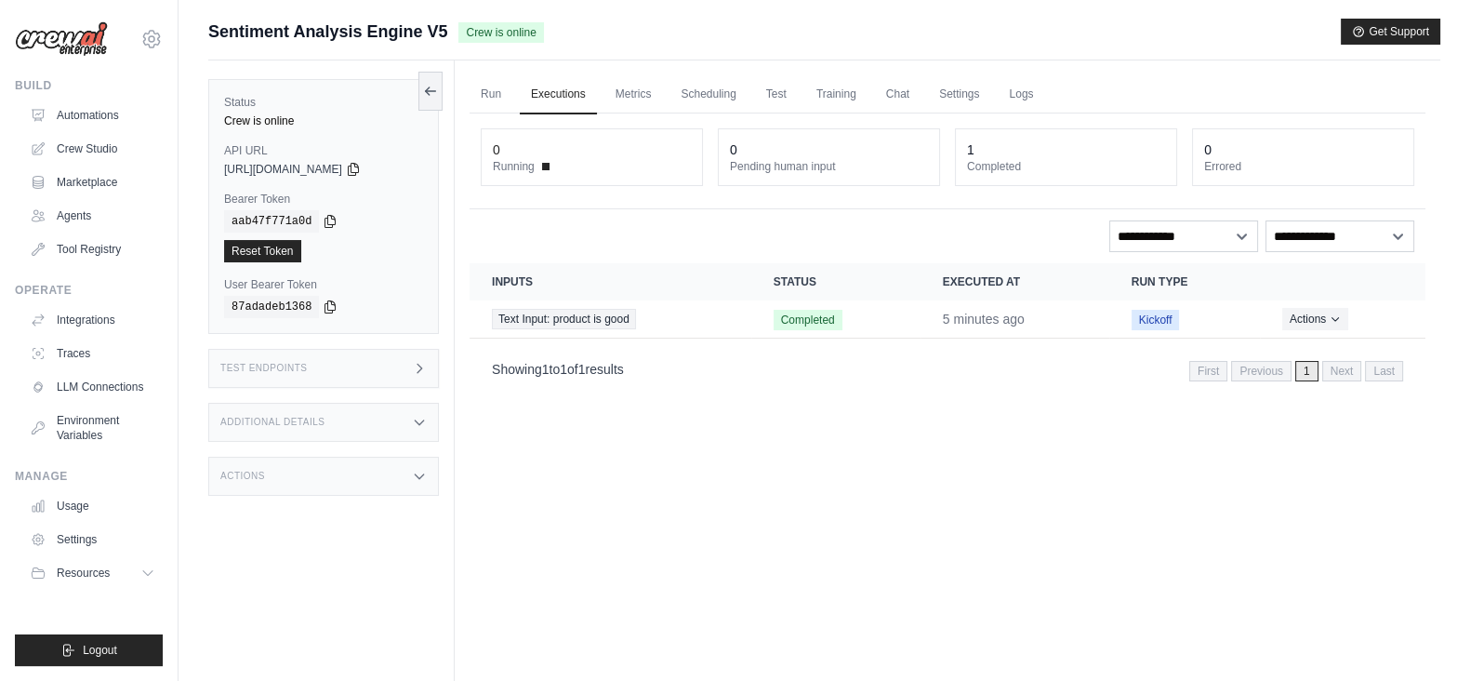
click at [427, 365] on icon at bounding box center [419, 368] width 15 height 15
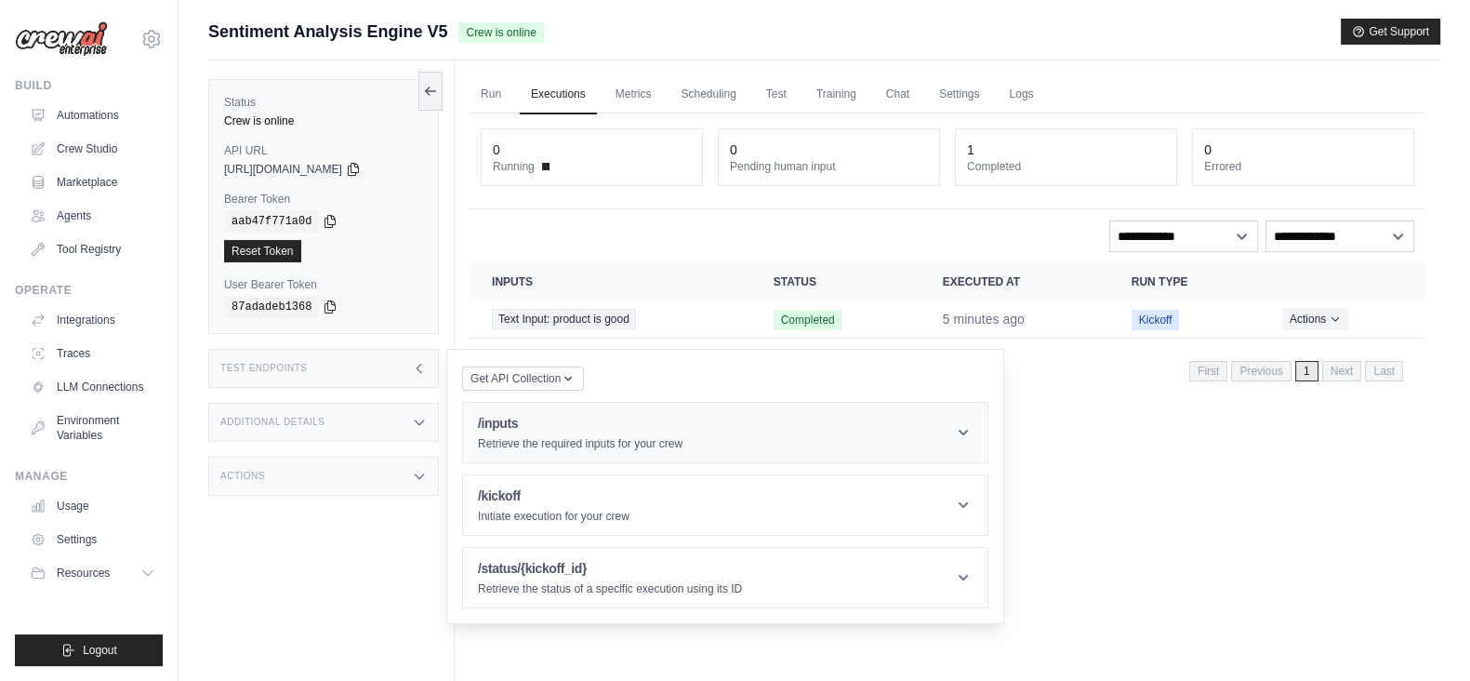
click at [545, 450] on header "/inputs Retrieve the required inputs for your crew" at bounding box center [725, 433] width 525 height 60
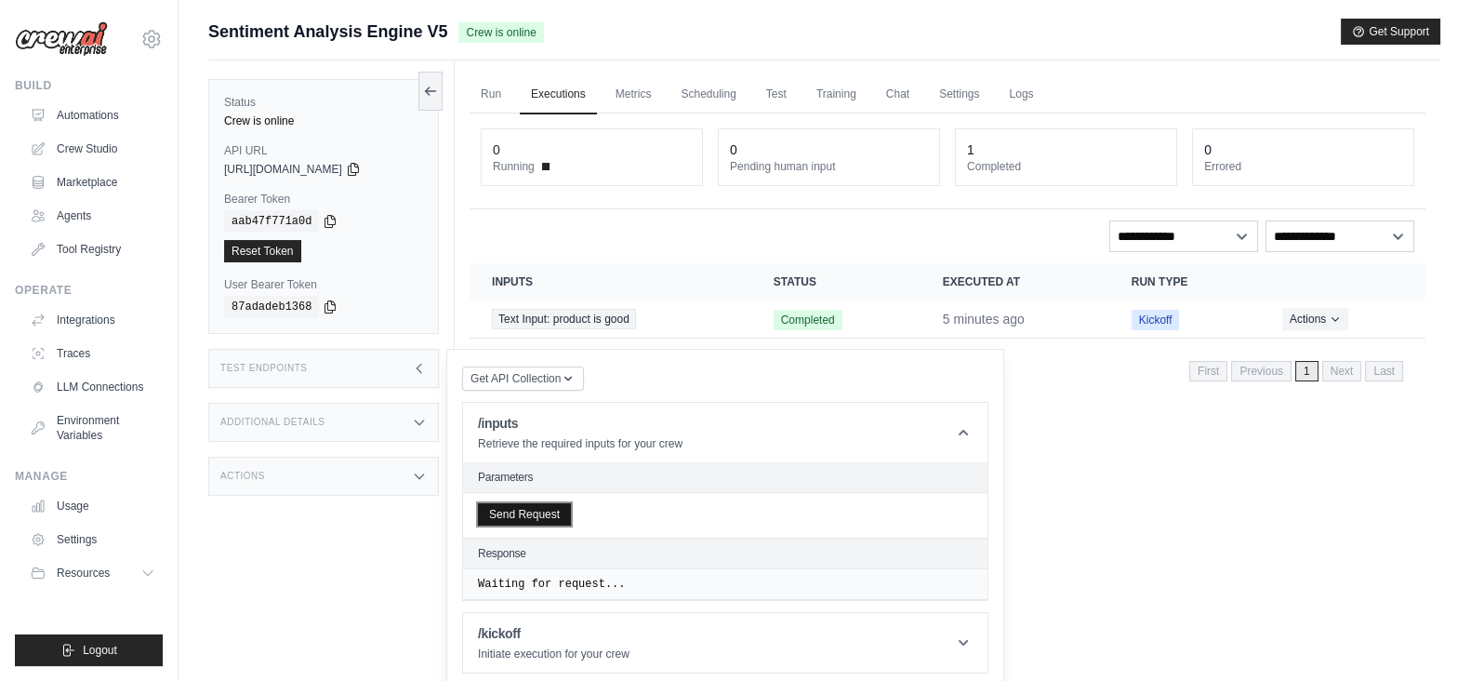
click at [516, 512] on button "Send Request" at bounding box center [524, 514] width 93 height 22
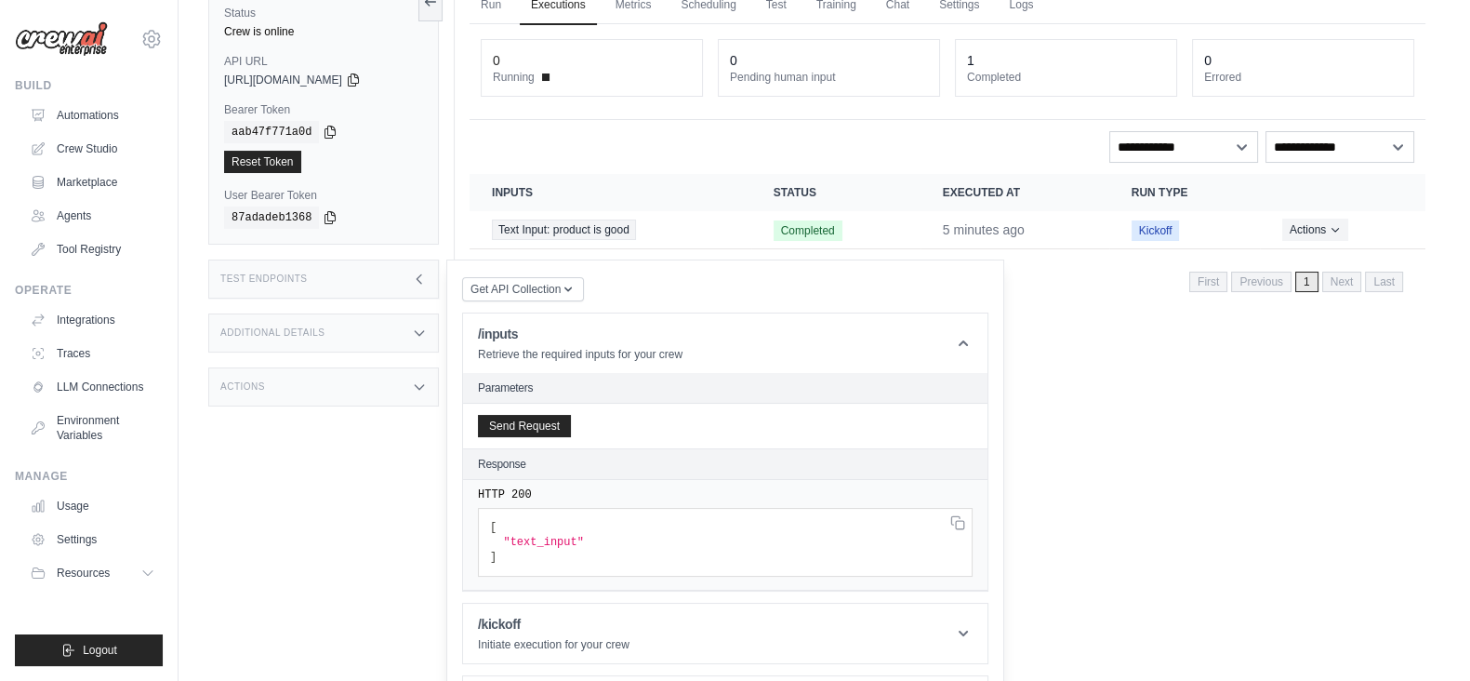
scroll to position [158, 0]
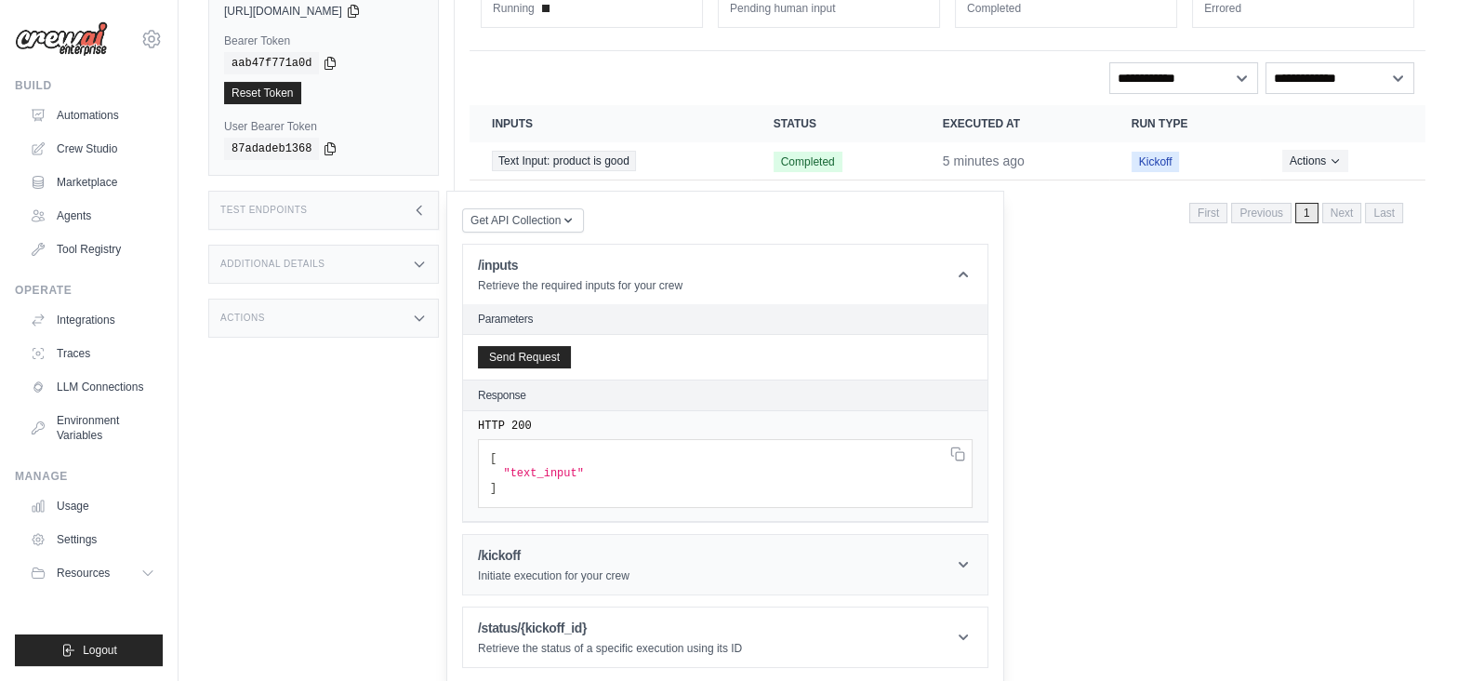
click at [518, 568] on p "Initiate execution for your crew" at bounding box center [554, 575] width 152 height 15
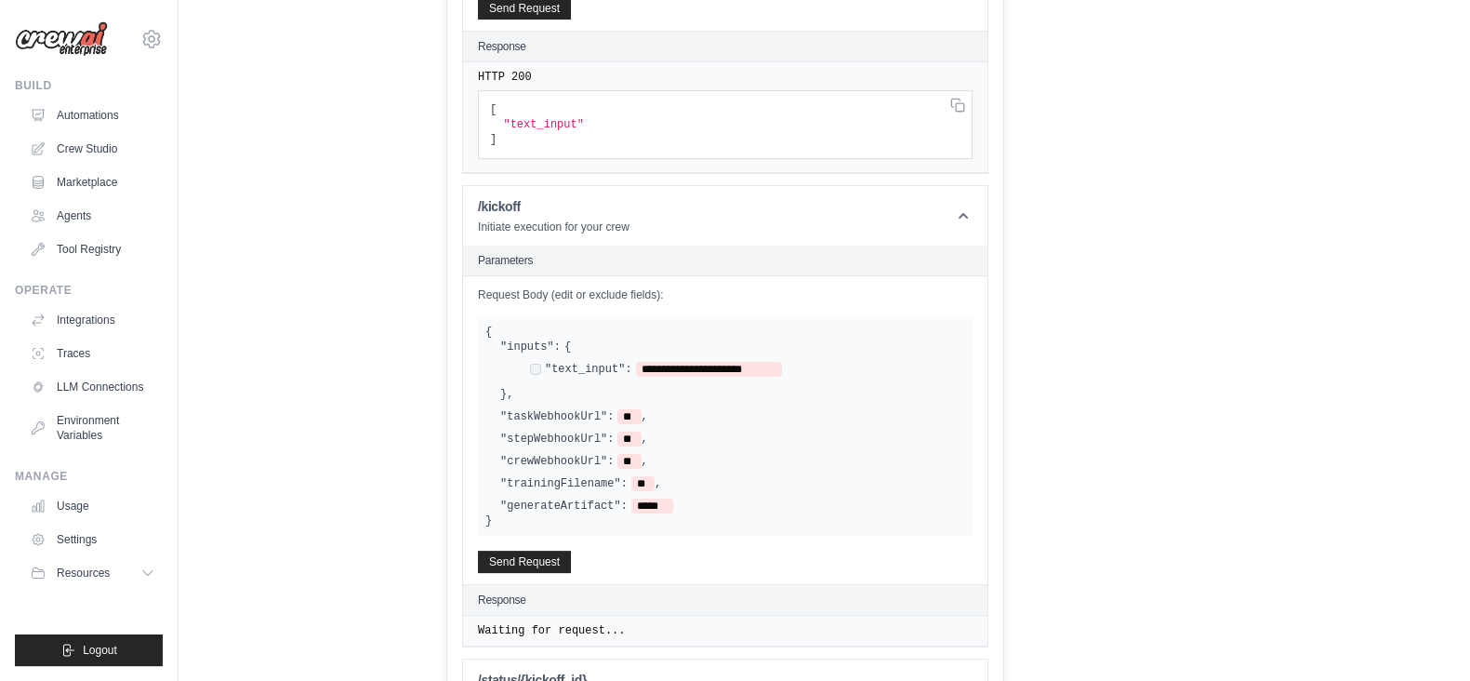
scroll to position [558, 0]
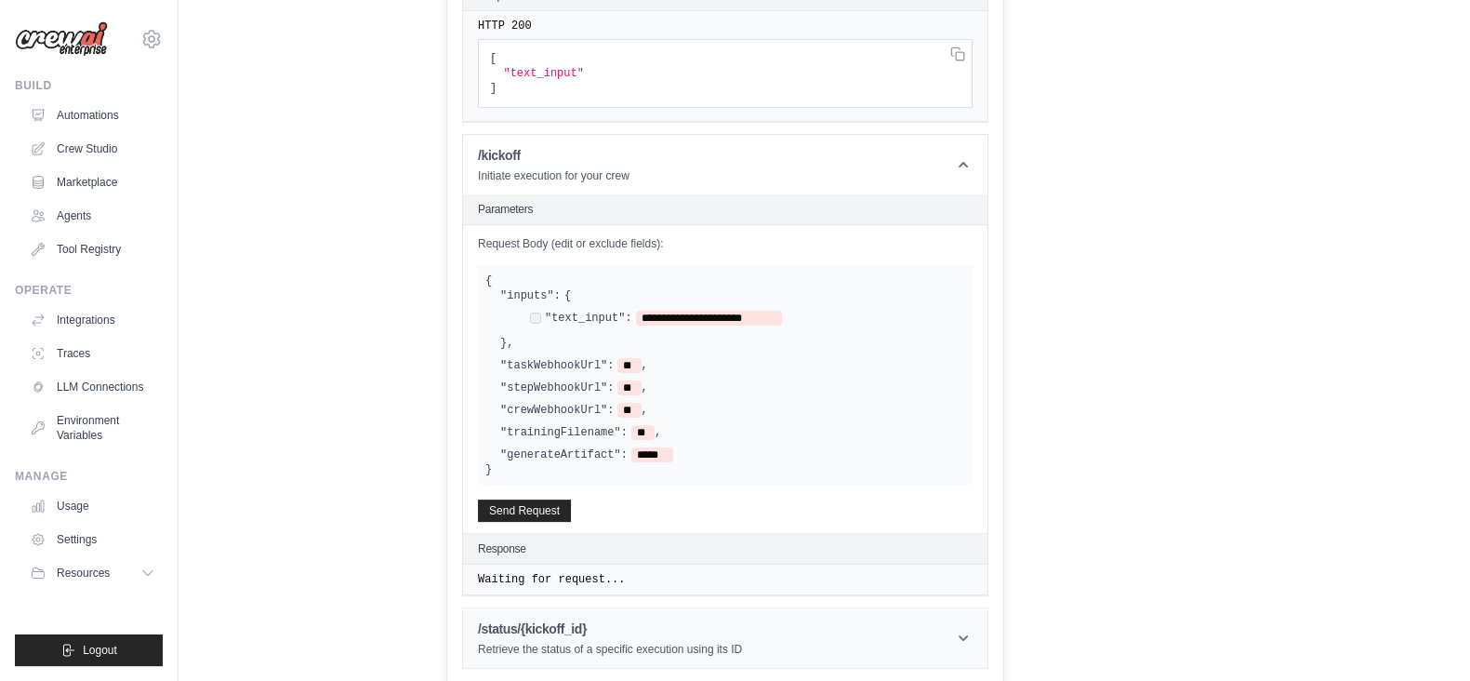
click at [555, 642] on p "Retrieve the status of a specific execution using its ID" at bounding box center [610, 649] width 264 height 15
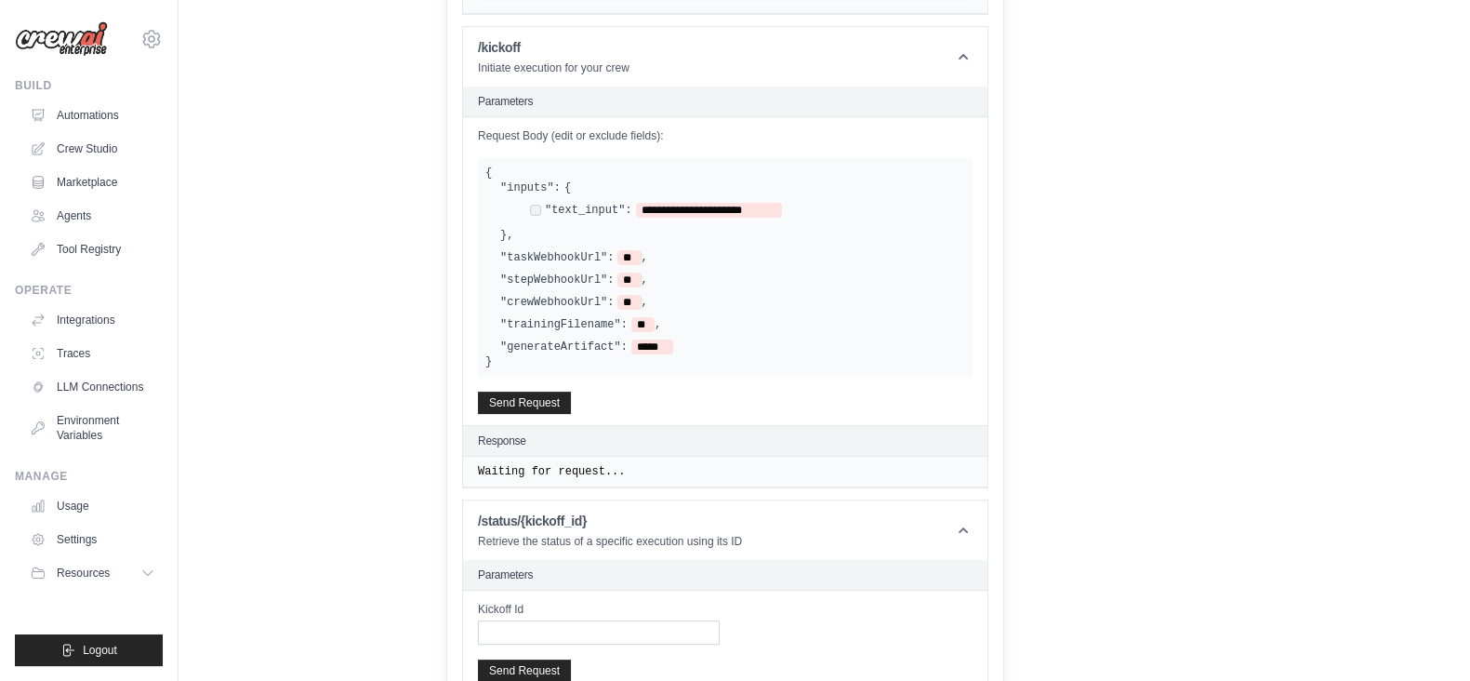
scroll to position [752, 0]
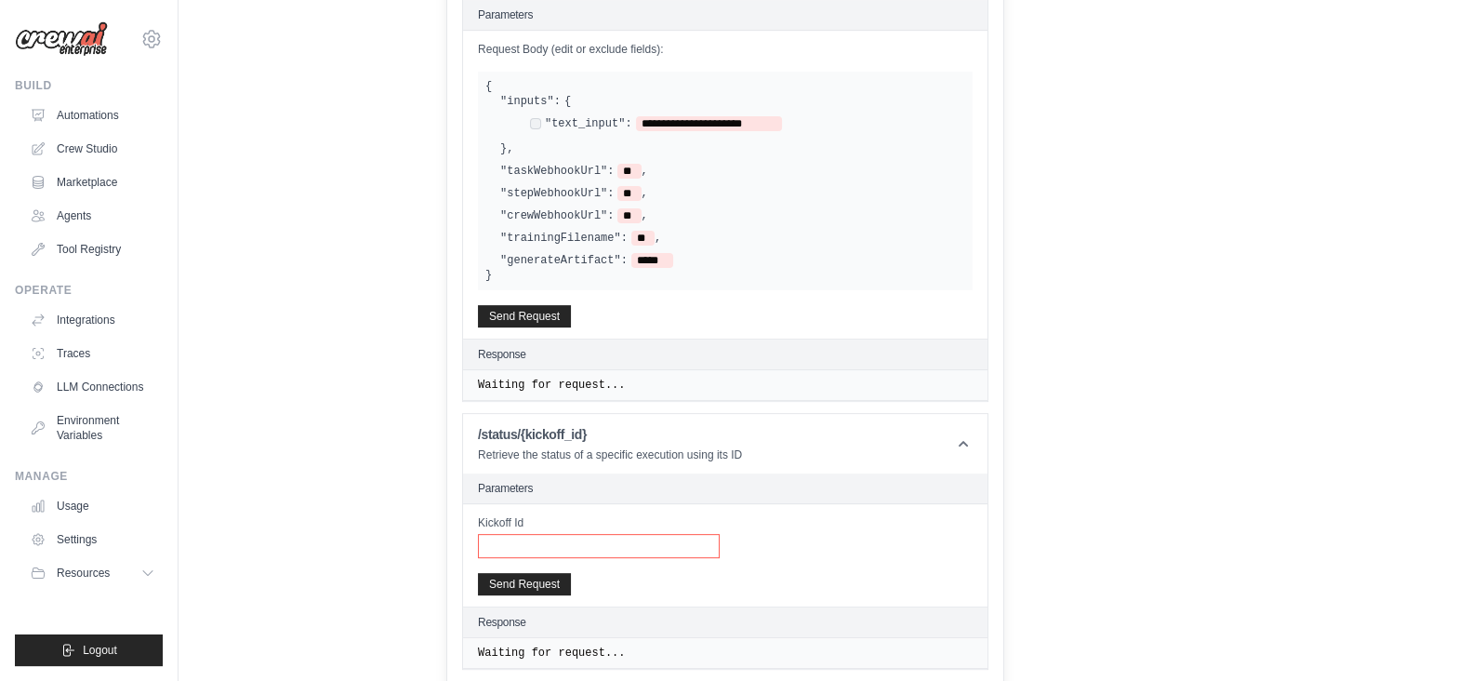
click at [593, 536] on input "Kickoff Id" at bounding box center [599, 546] width 242 height 24
click at [763, 116] on span "**********" at bounding box center [709, 123] width 146 height 15
click at [670, 120] on span "********" at bounding box center [666, 123] width 60 height 15
drag, startPoint x: 485, startPoint y: 81, endPoint x: 565, endPoint y: 208, distance: 150.4
click at [565, 225] on div "**********" at bounding box center [725, 181] width 495 height 219
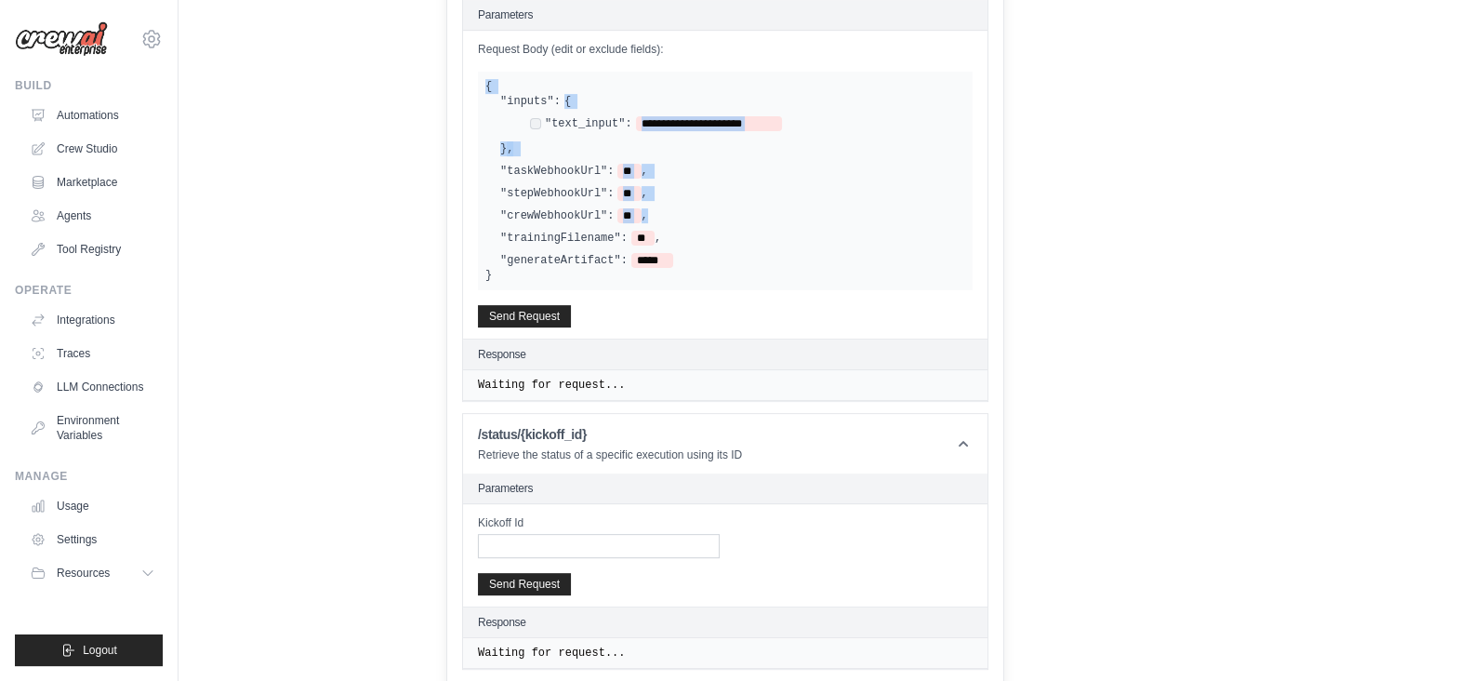
click at [687, 193] on div ""stepWebhookUrl": ** ," at bounding box center [732, 193] width 465 height 15
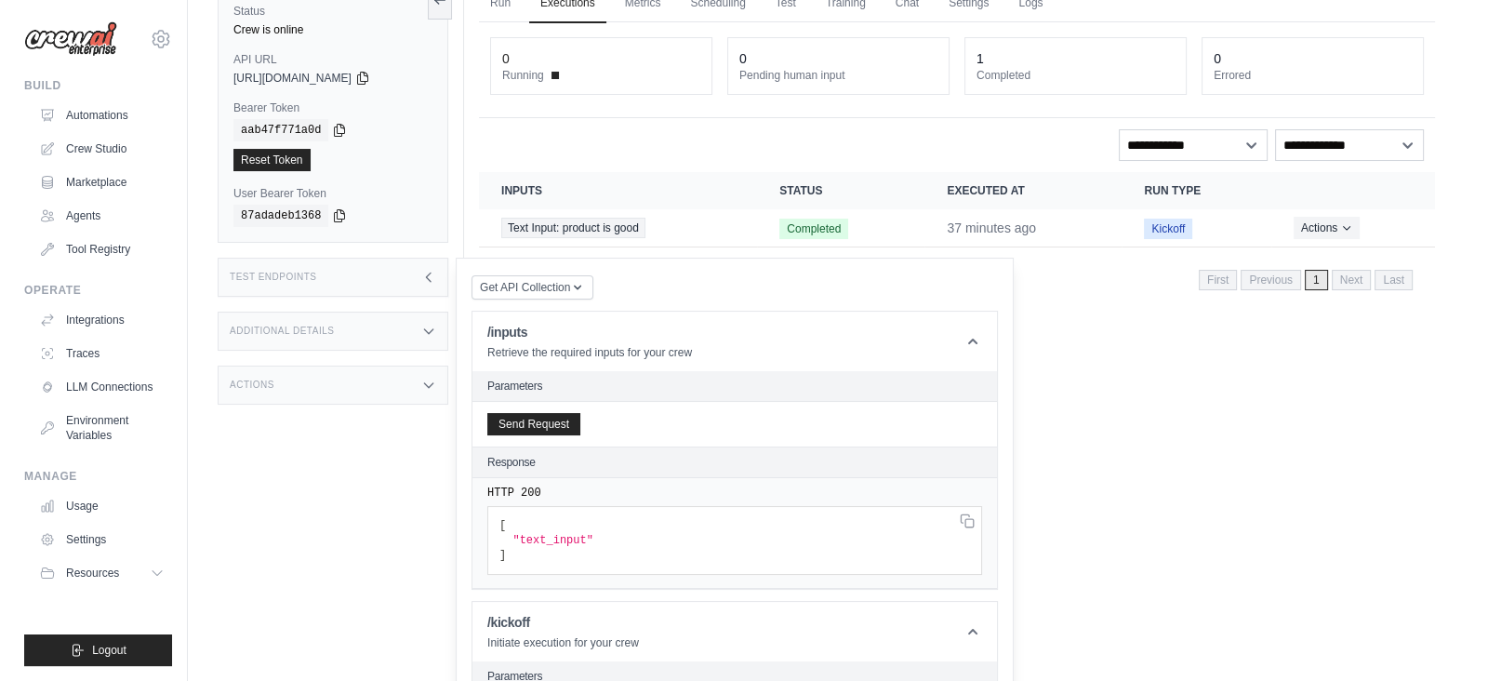
scroll to position [0, 0]
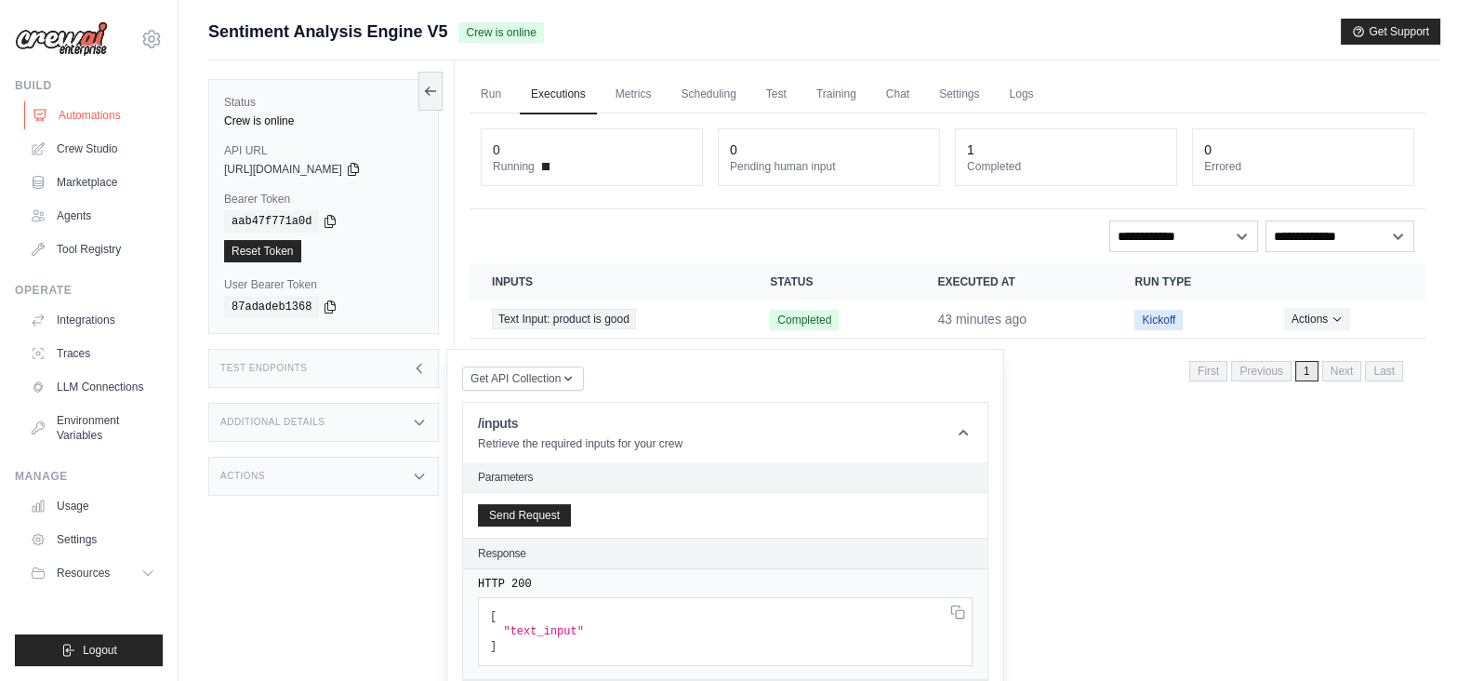
click at [47, 117] on icon at bounding box center [40, 115] width 15 height 15
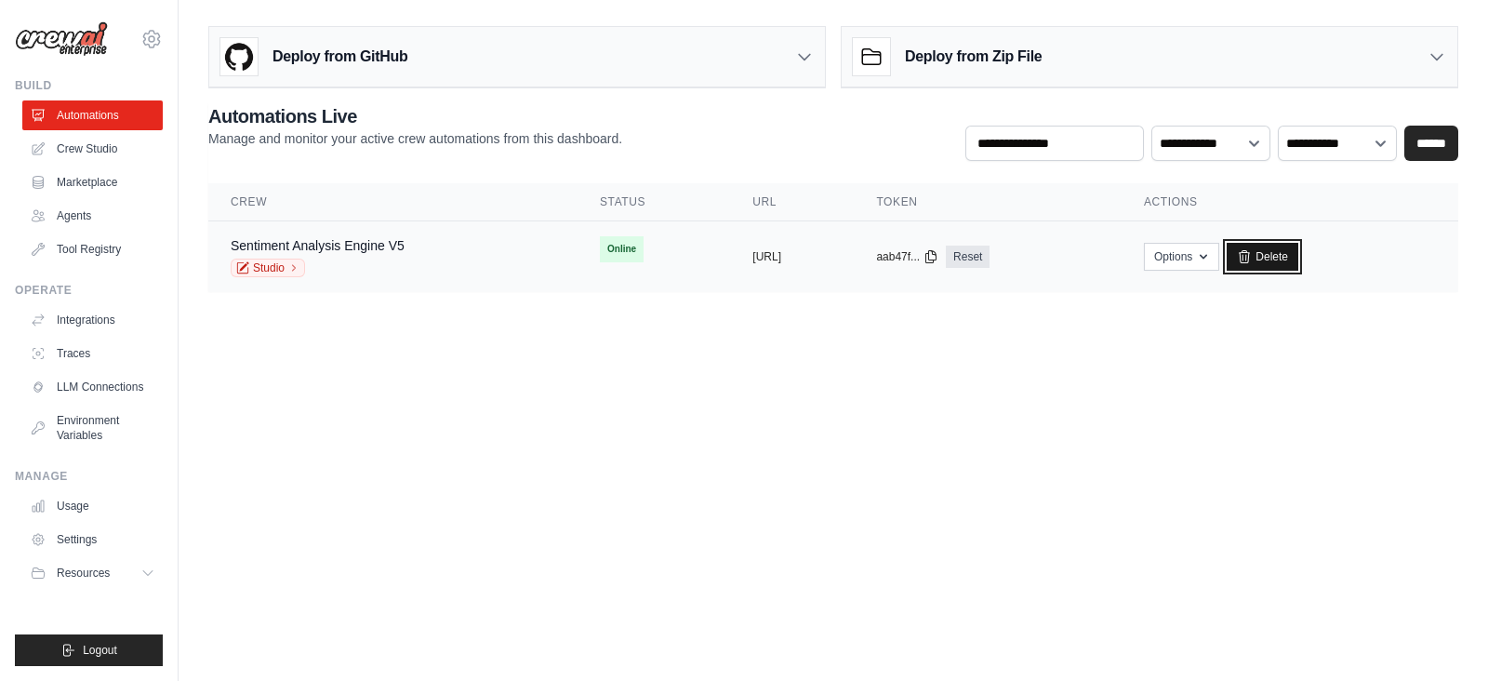
click at [1252, 255] on icon at bounding box center [1244, 256] width 15 height 15
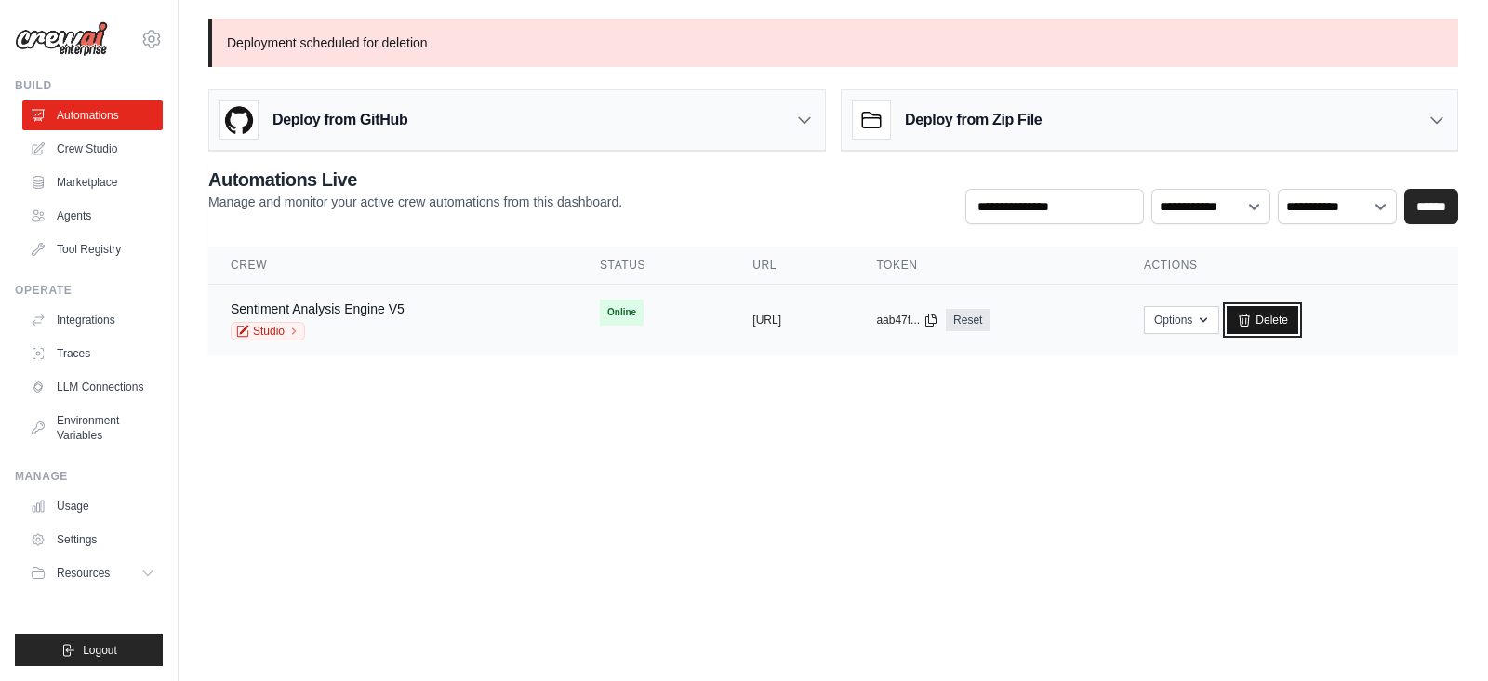
click at [1298, 314] on link "Delete" at bounding box center [1263, 320] width 72 height 28
click at [1298, 327] on link "Delete" at bounding box center [1263, 320] width 72 height 28
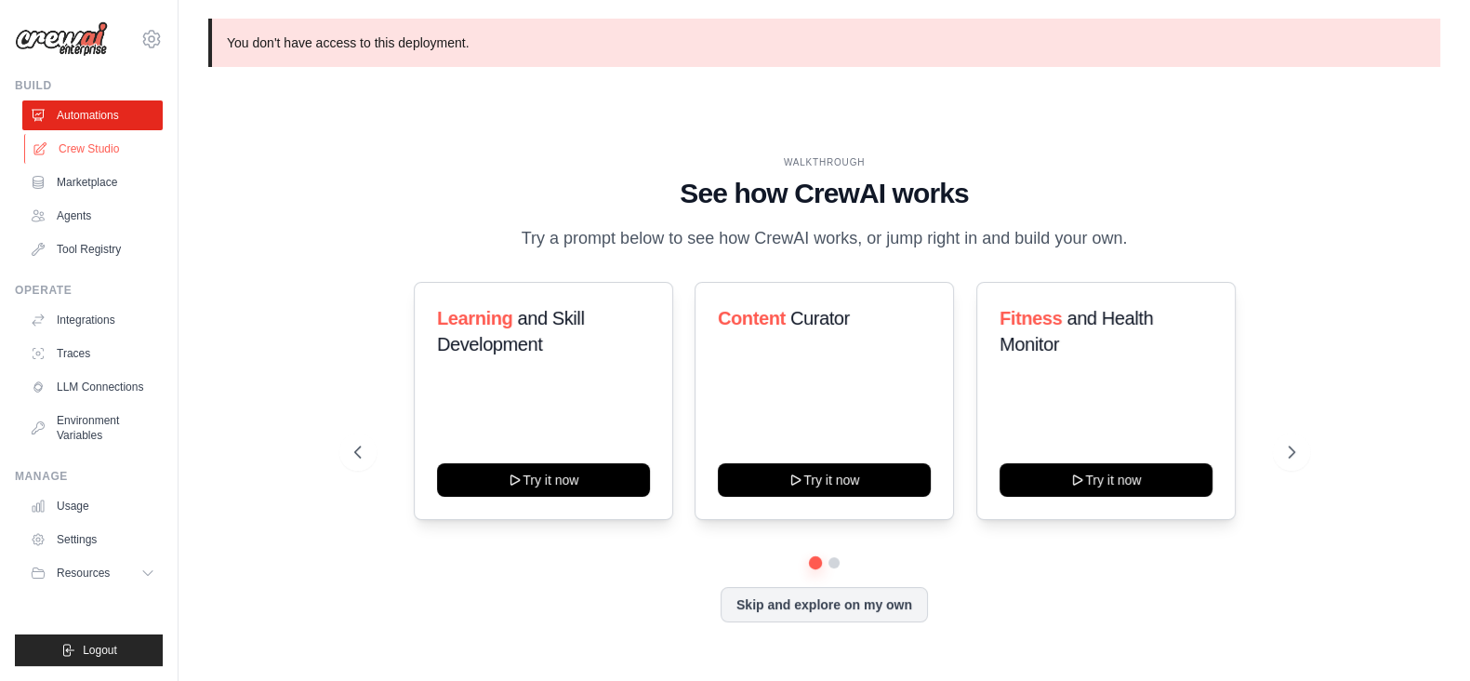
click at [84, 153] on link "Crew Studio" at bounding box center [94, 149] width 140 height 30
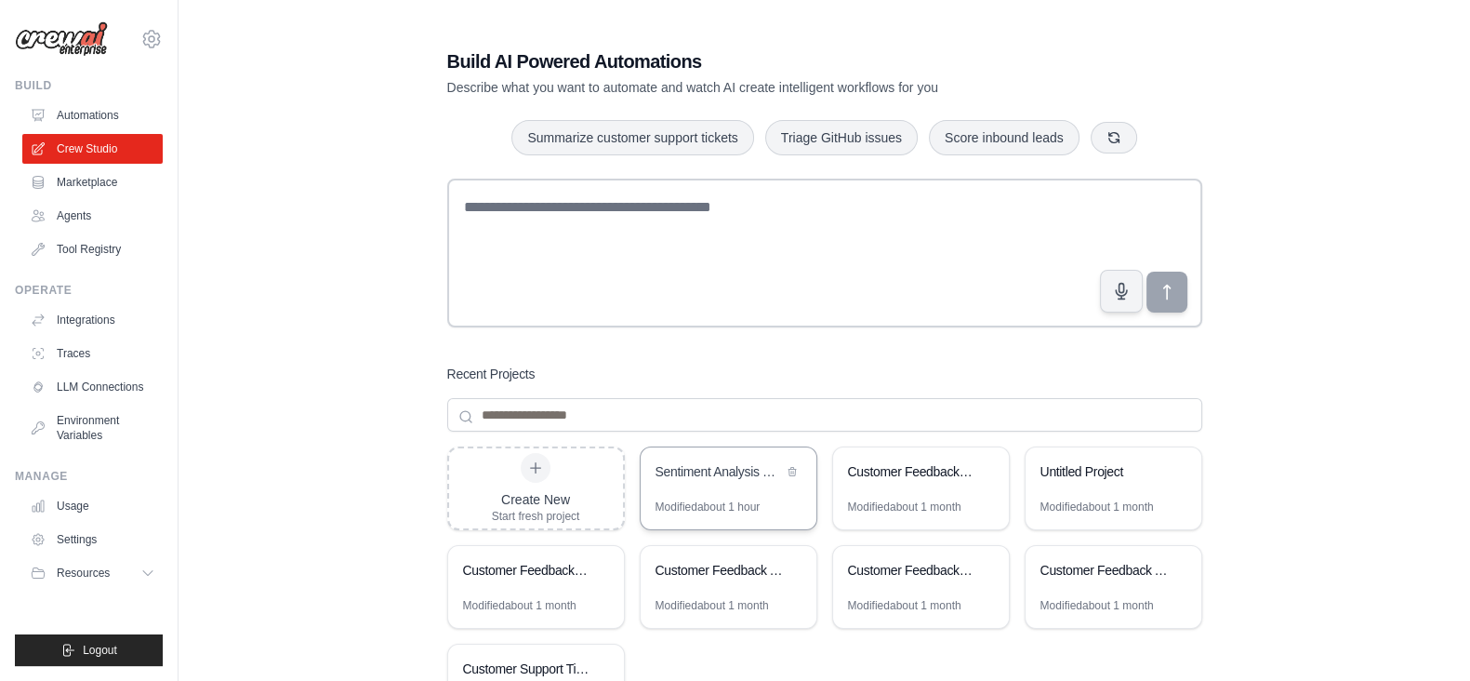
scroll to position [111, 0]
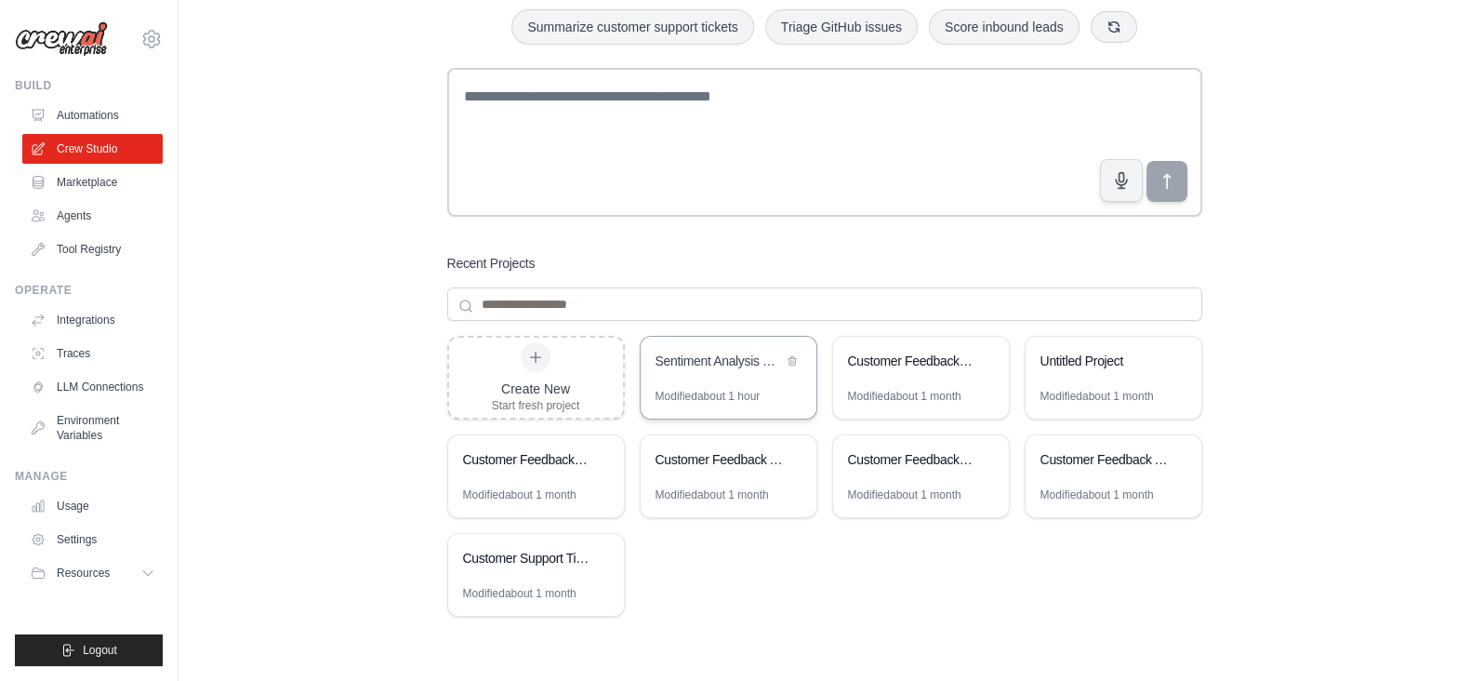
click at [707, 382] on div "Sentiment Analysis Engine" at bounding box center [729, 363] width 176 height 52
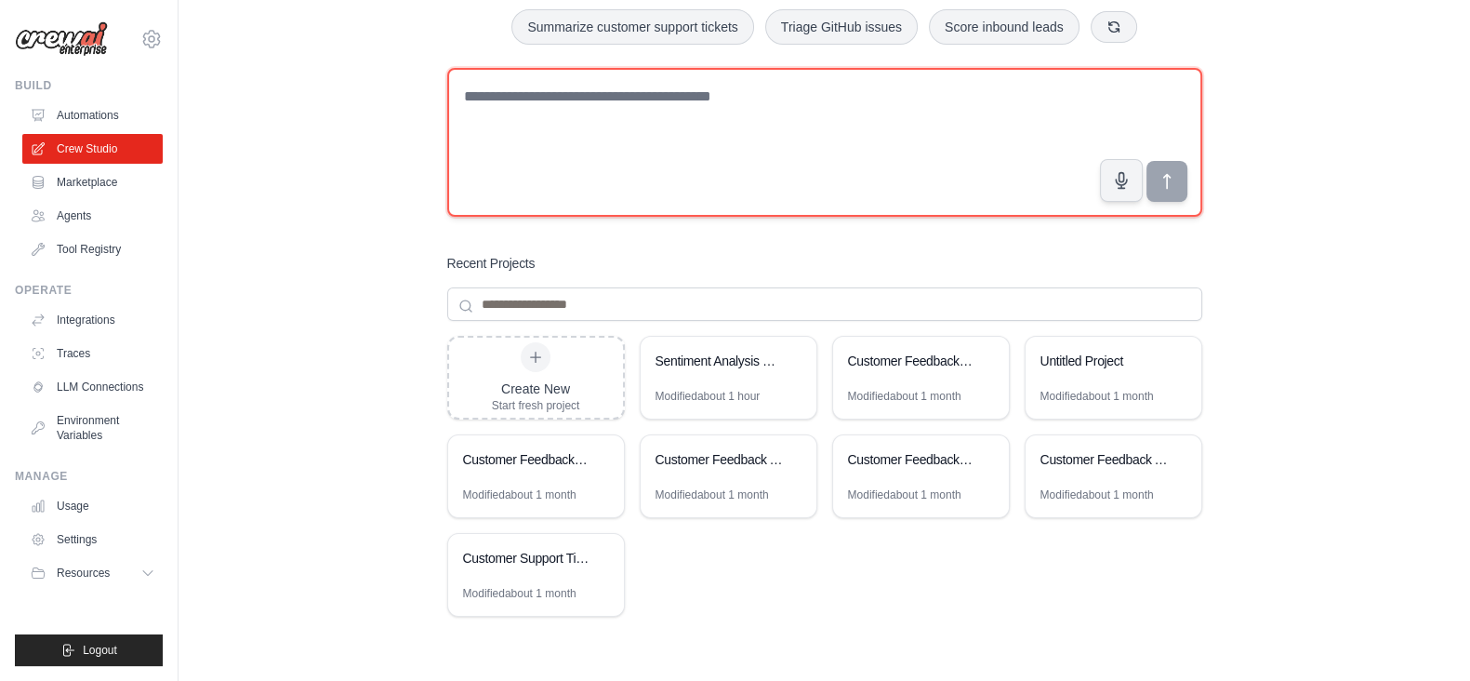
click at [600, 127] on textarea at bounding box center [824, 142] width 755 height 149
paste textarea "**********"
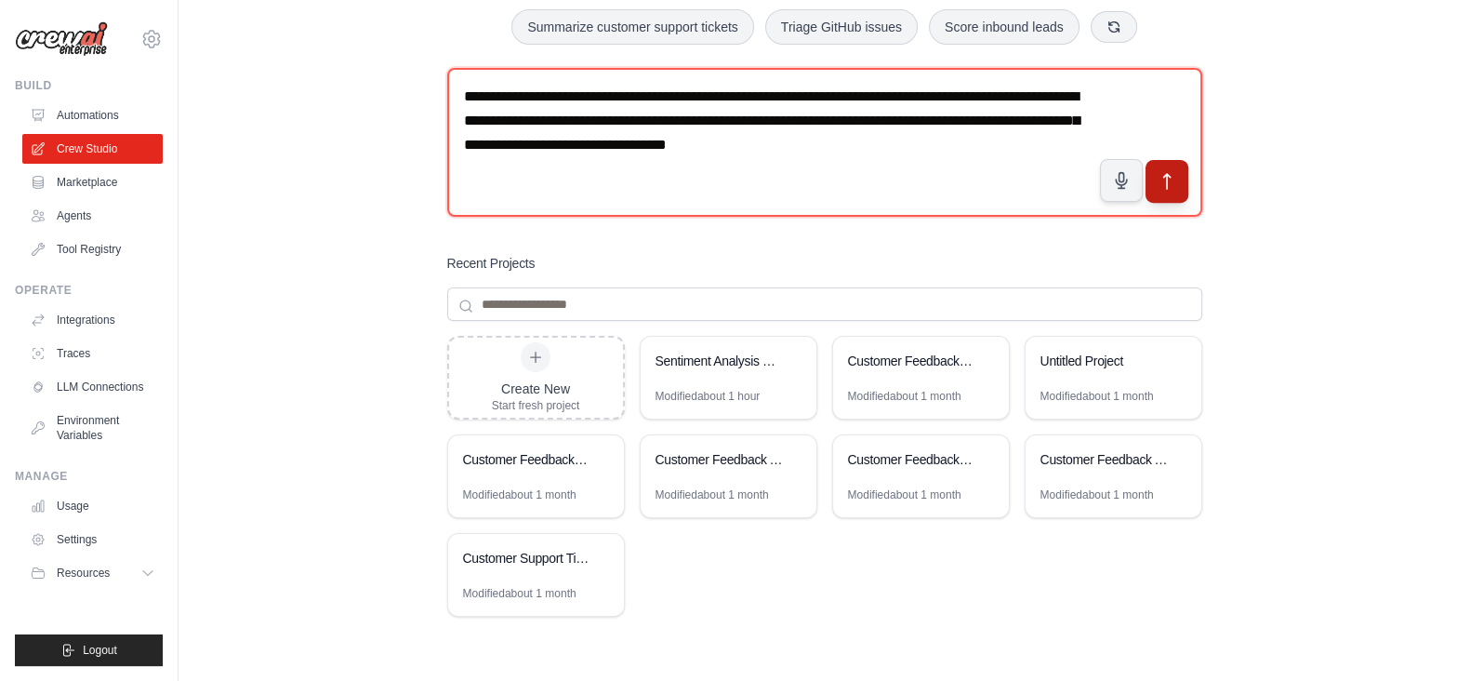
type textarea "**********"
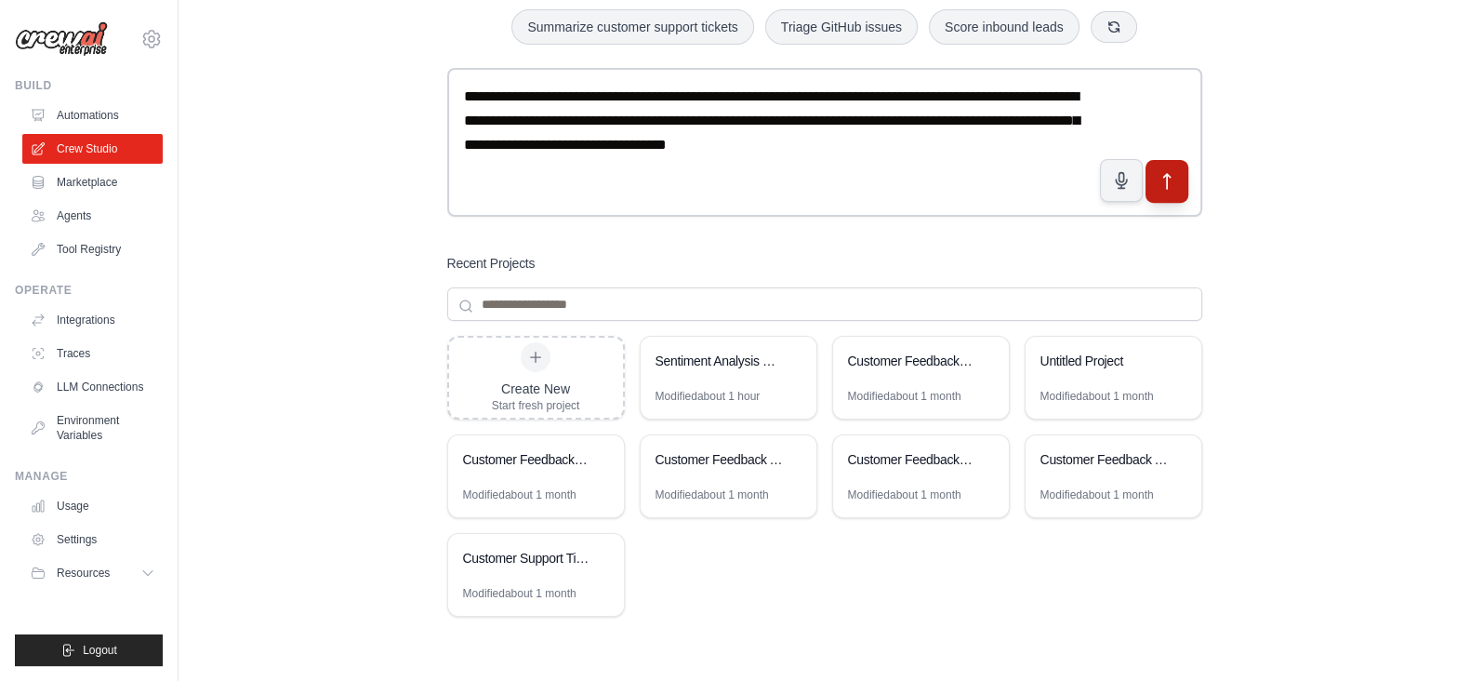
click at [1172, 190] on button "submit" at bounding box center [1166, 181] width 43 height 43
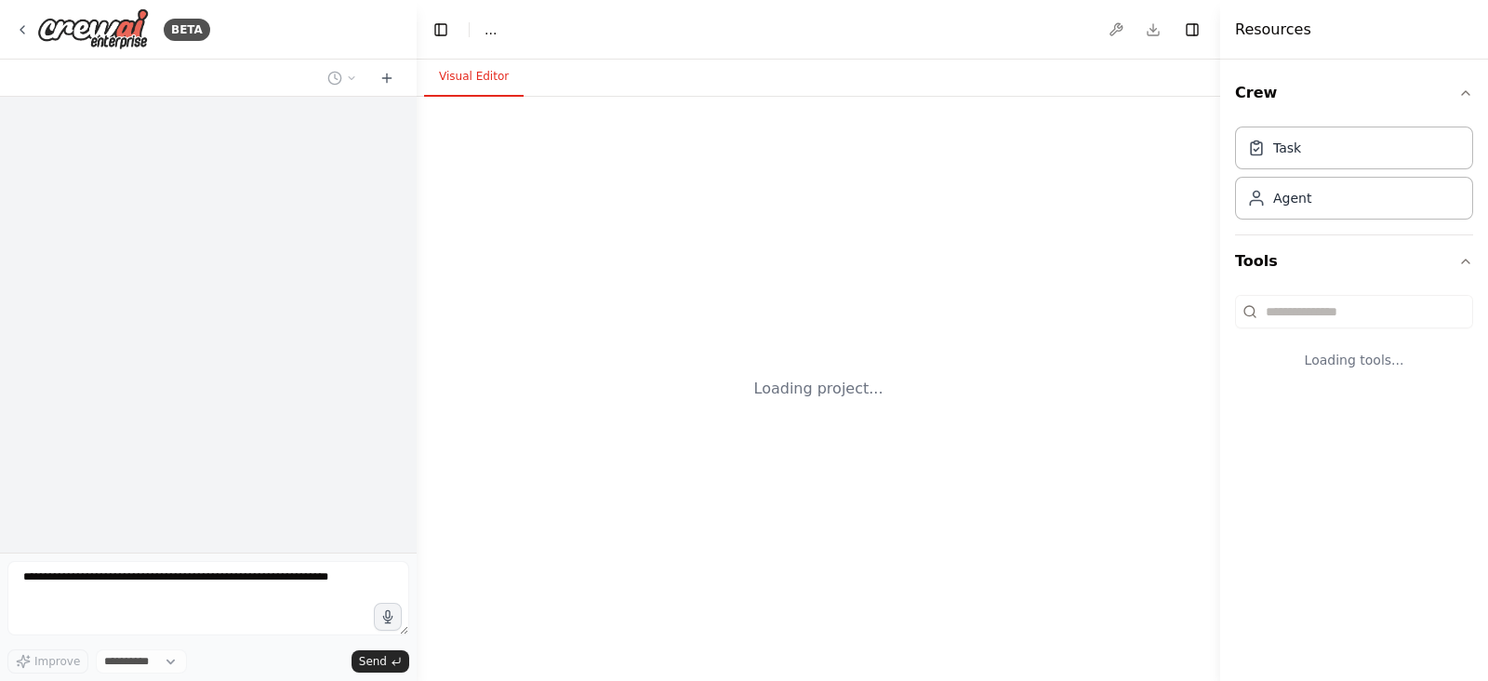
select select "****"
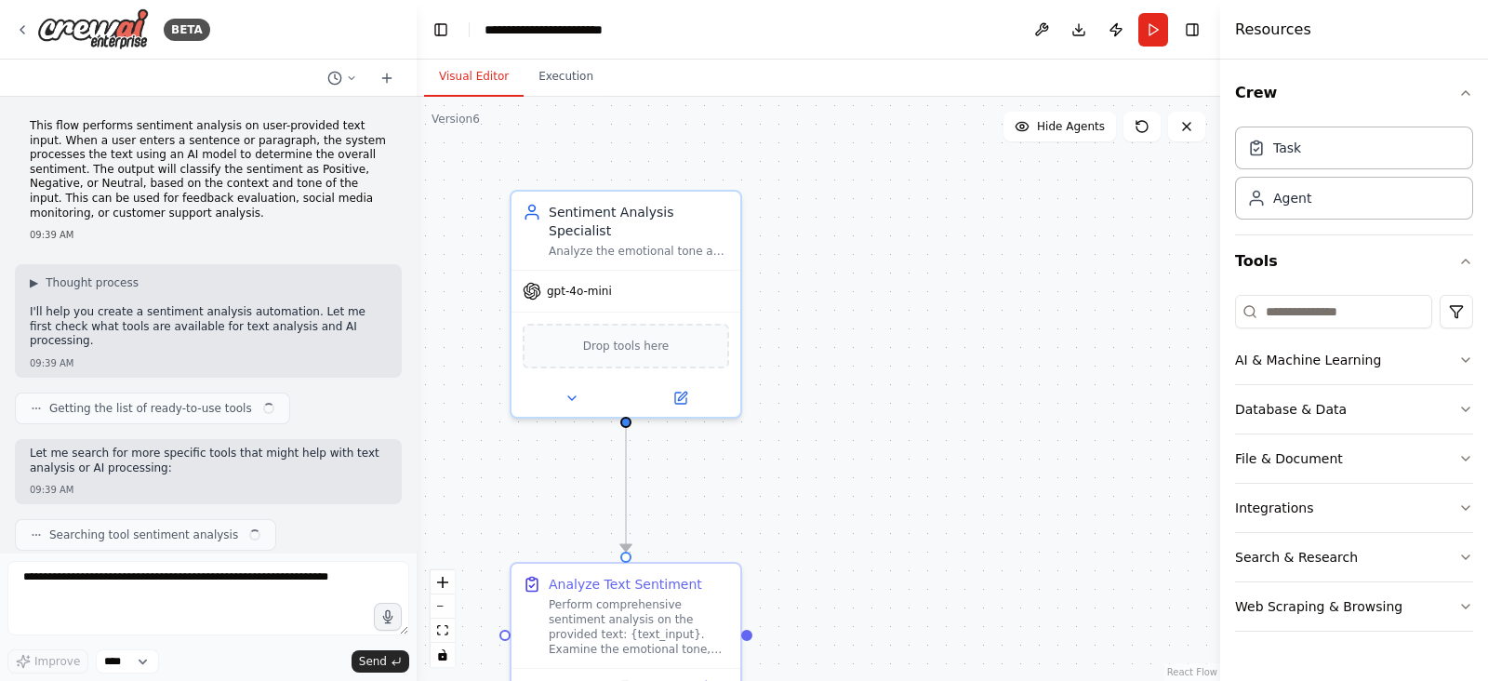
scroll to position [1196, 0]
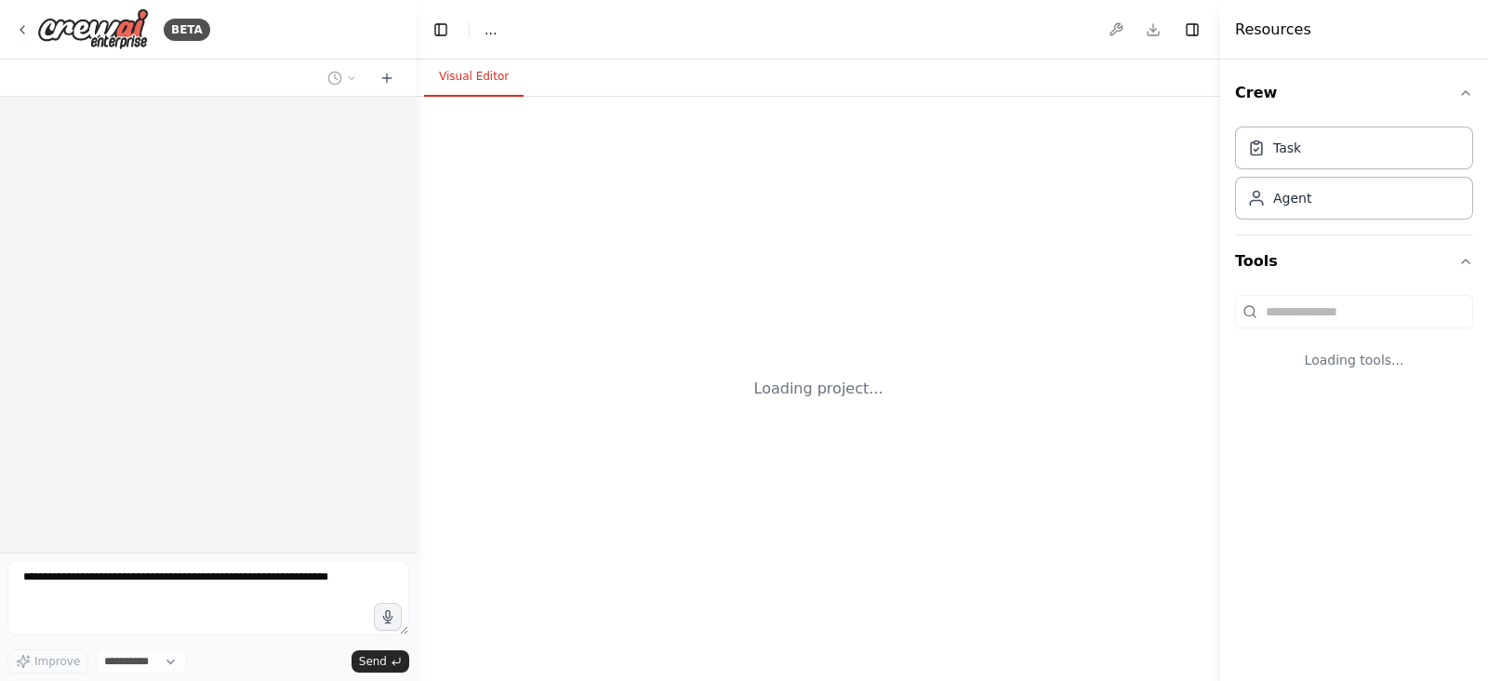
select select "****"
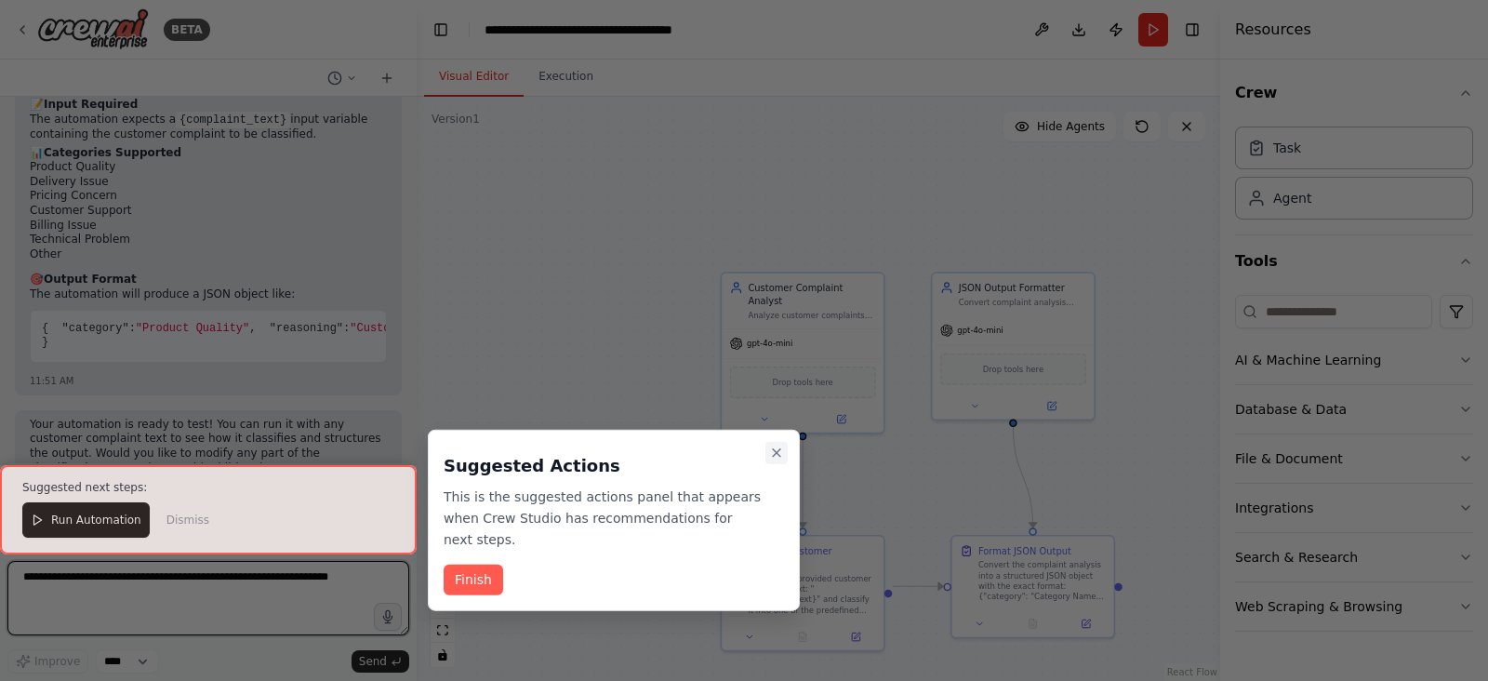
scroll to position [1246, 0]
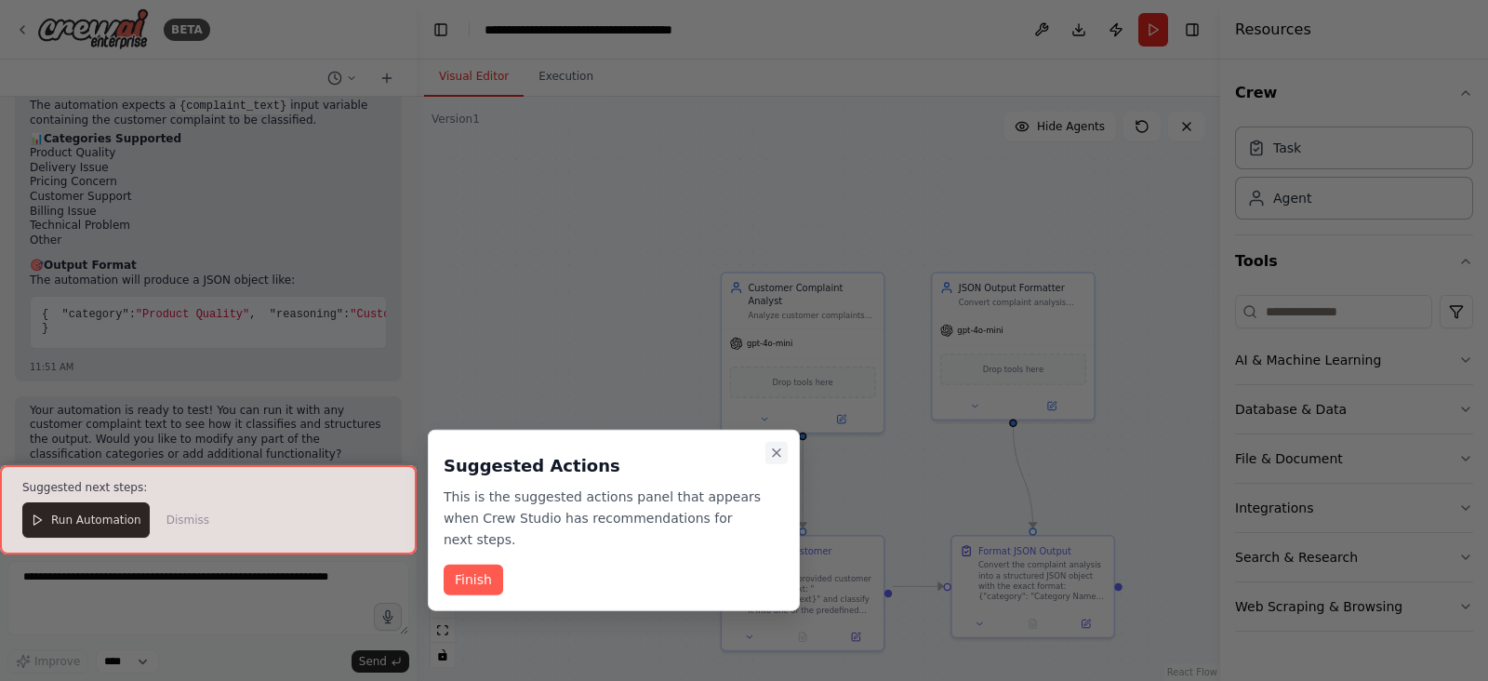
click at [781, 457] on icon "Close walkthrough" at bounding box center [776, 453] width 15 height 15
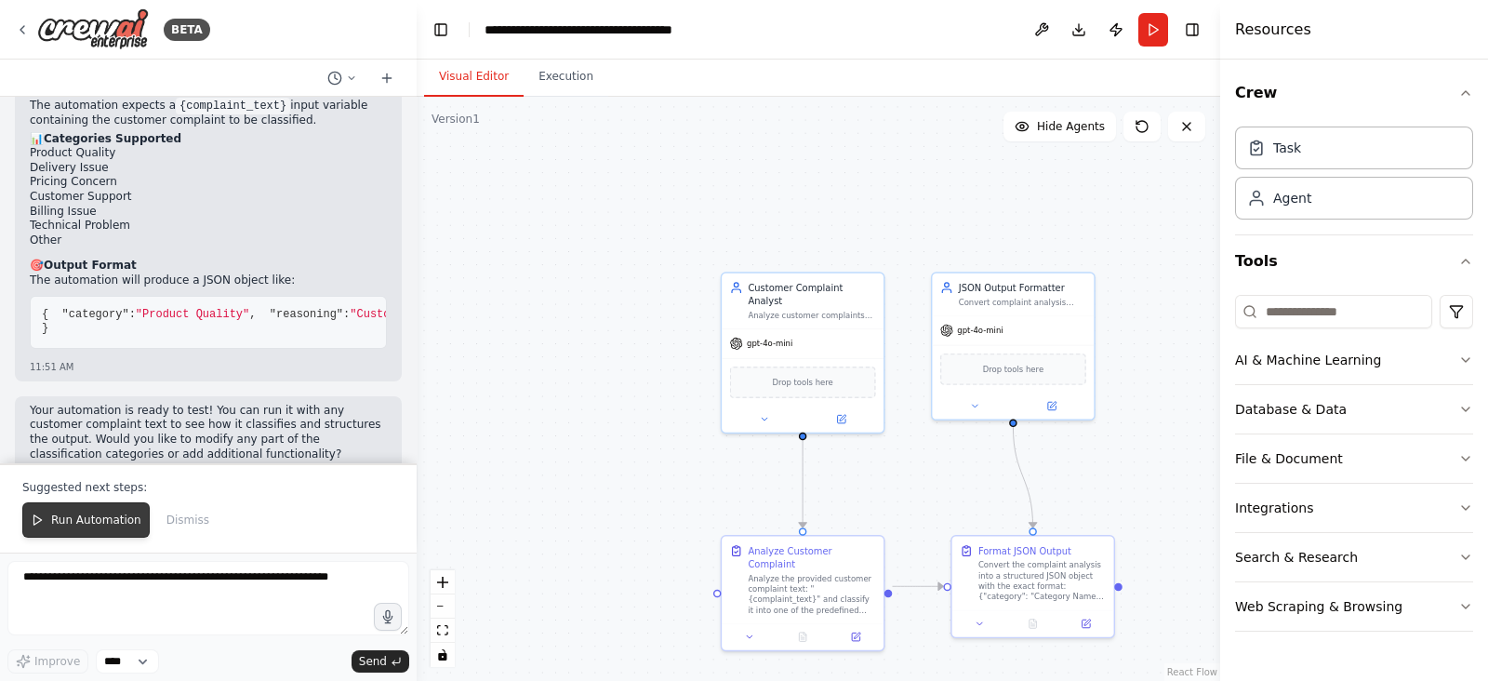
click at [60, 527] on span "Run Automation" at bounding box center [96, 519] width 90 height 15
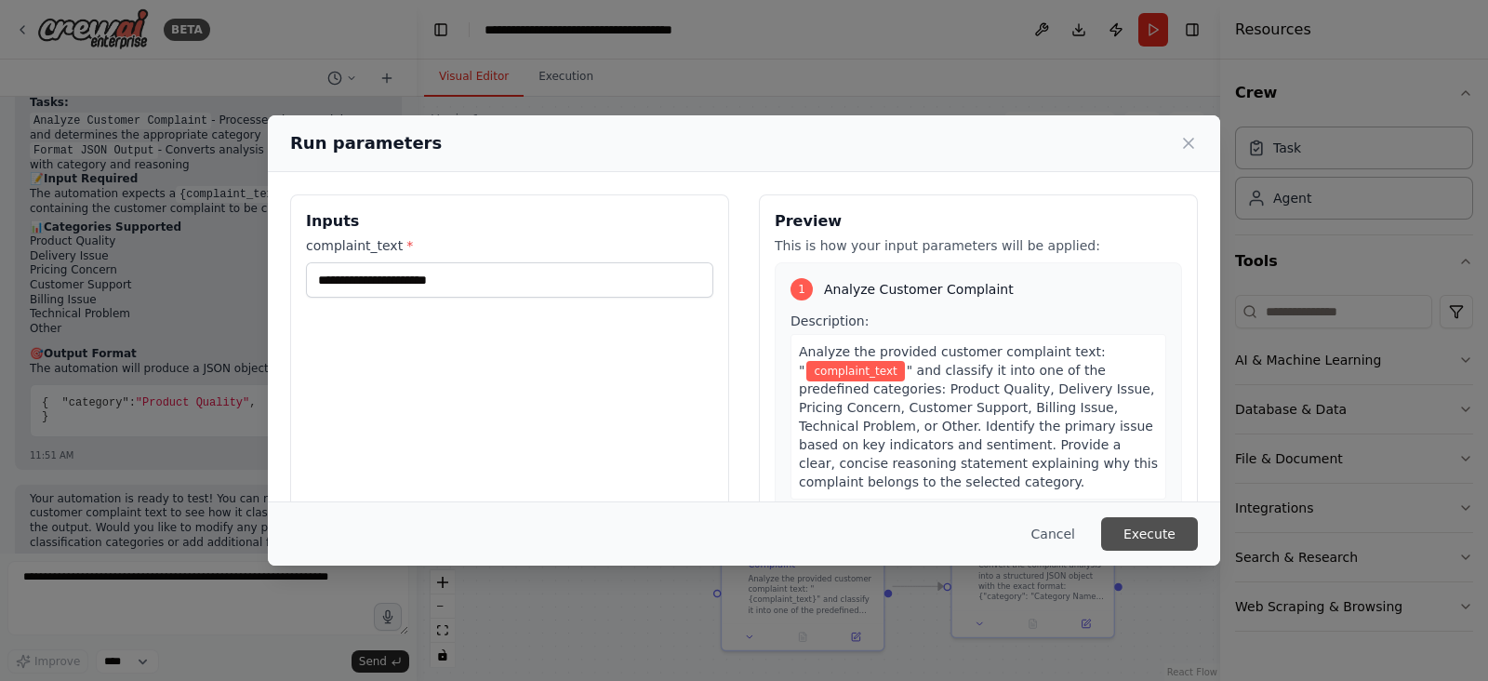
click at [1148, 531] on button "Execute" at bounding box center [1149, 533] width 97 height 33
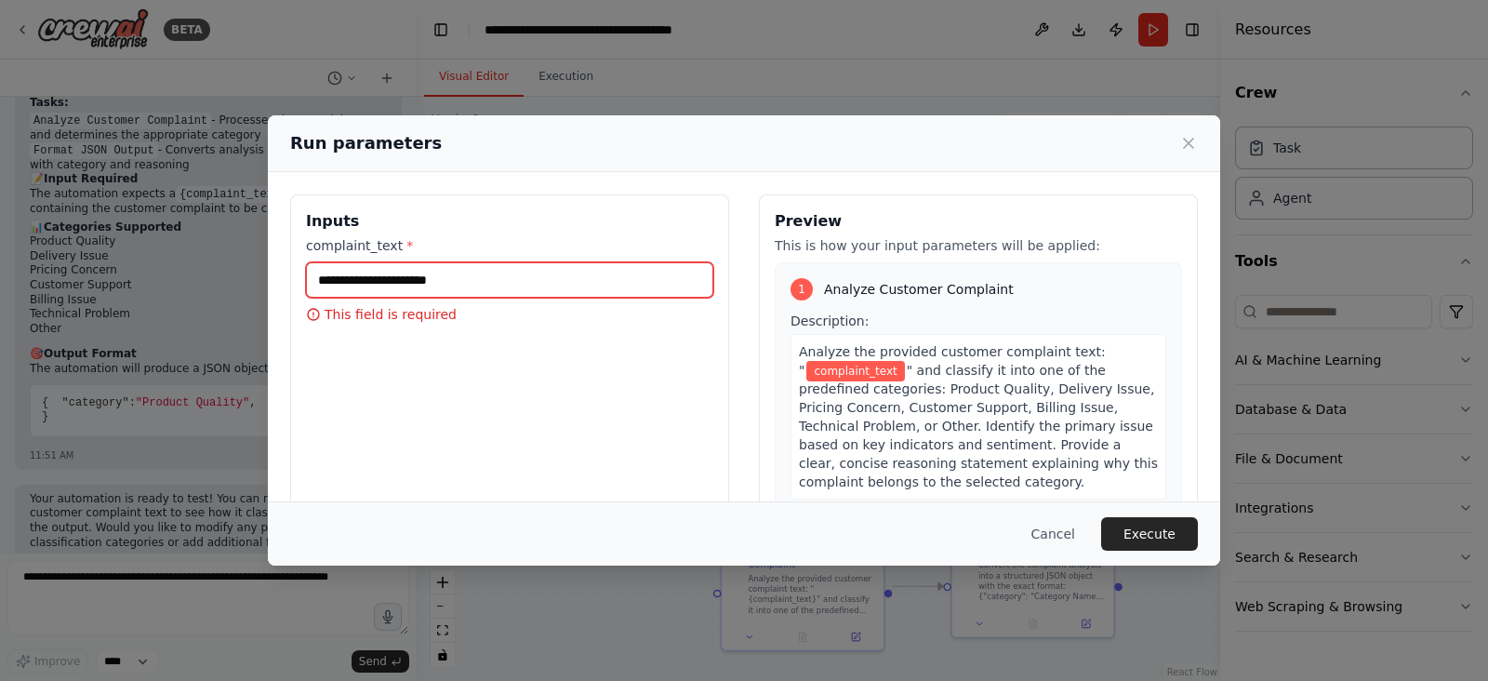
click at [446, 284] on input "complaint_text *" at bounding box center [509, 279] width 407 height 35
type input "*"
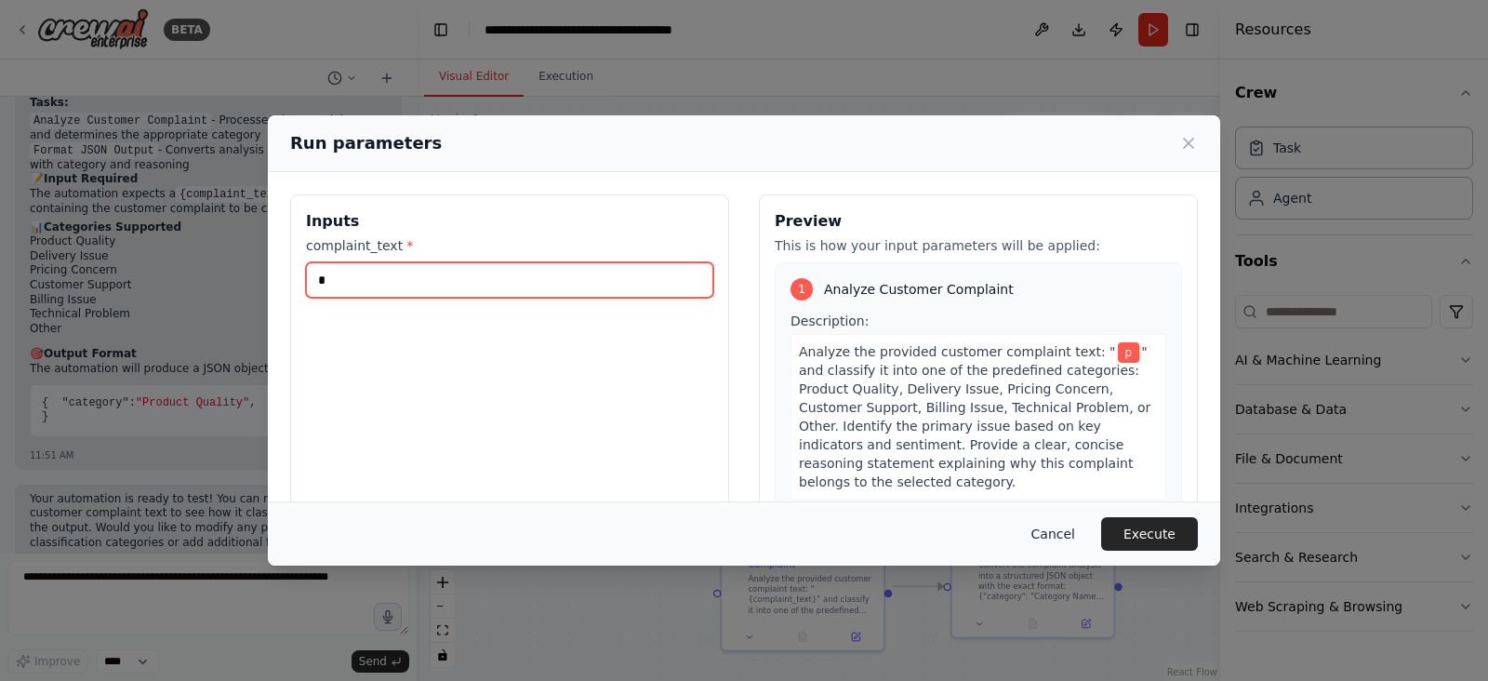
type input "*"
click at [1065, 536] on button "Cancel" at bounding box center [1053, 533] width 73 height 33
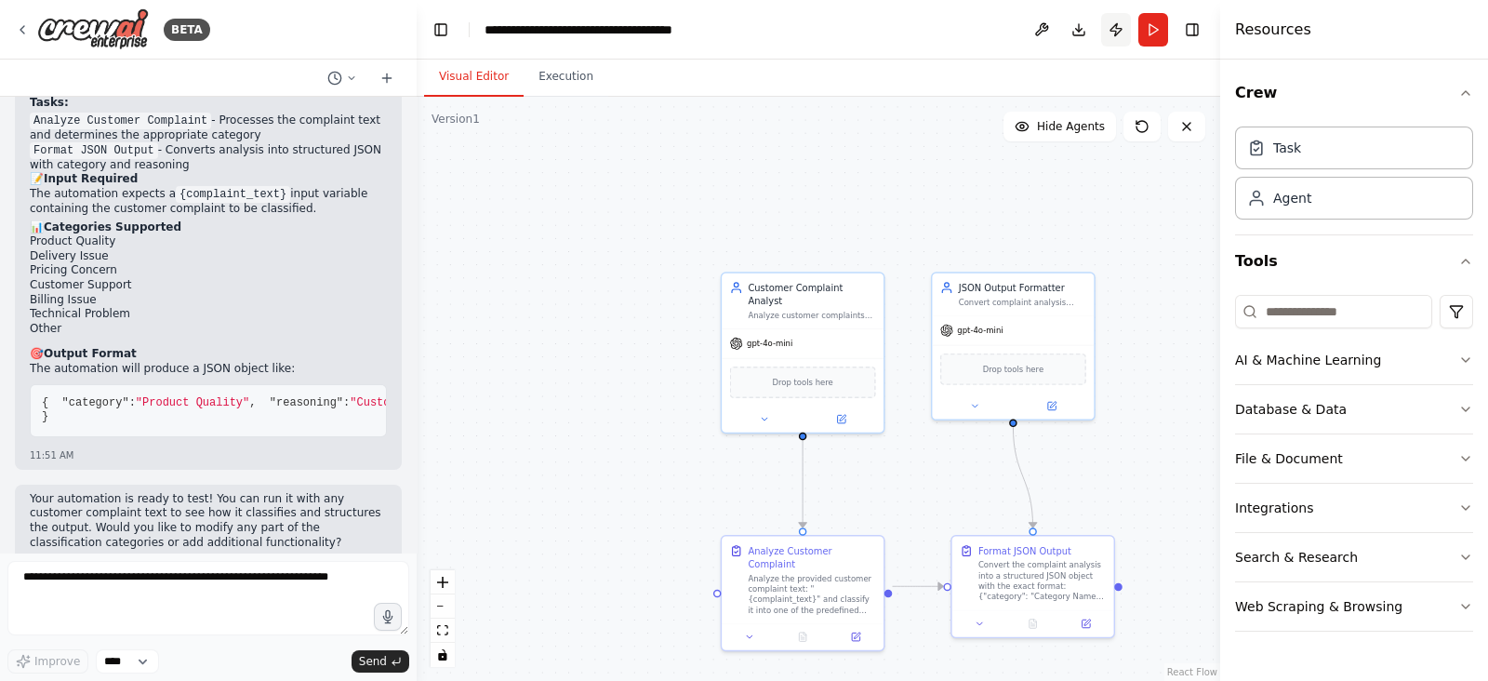
click at [1123, 32] on button "Publish" at bounding box center [1116, 29] width 30 height 33
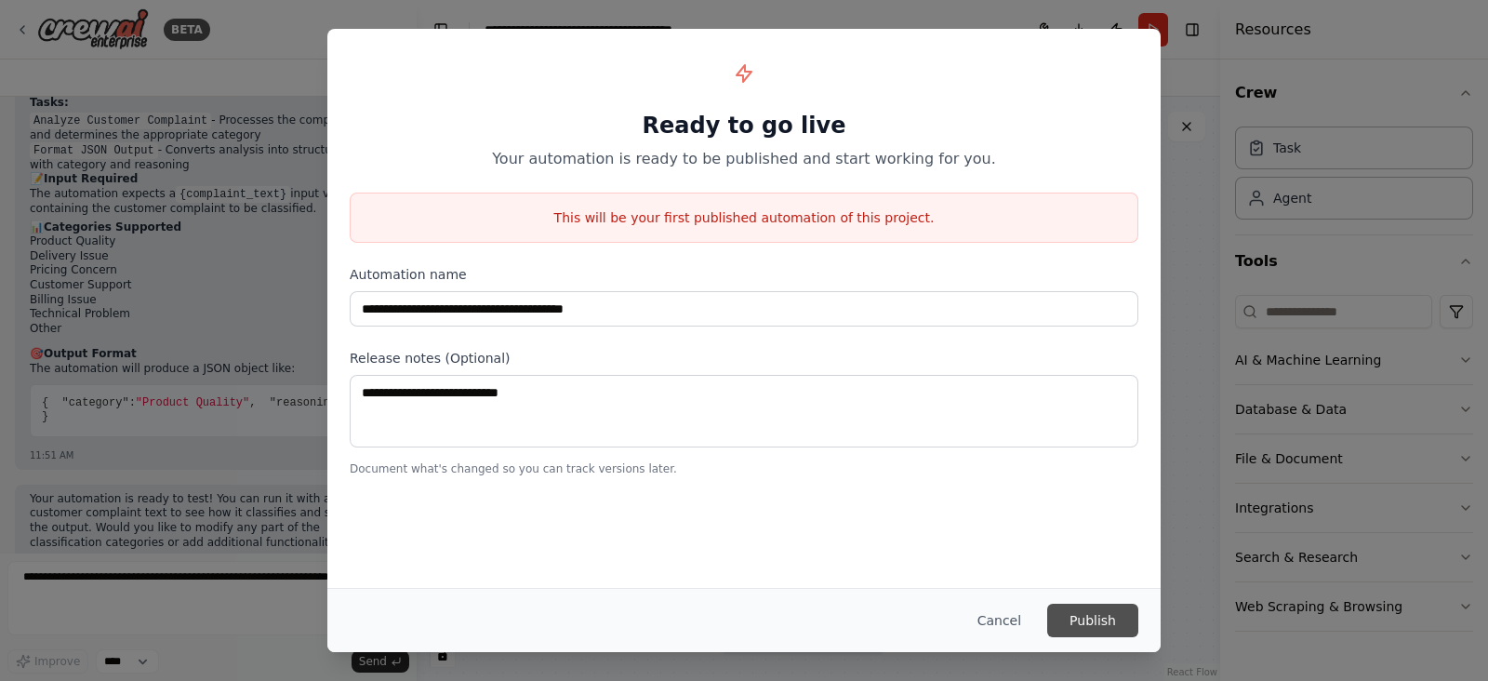
click at [1070, 618] on button "Publish" at bounding box center [1092, 620] width 91 height 33
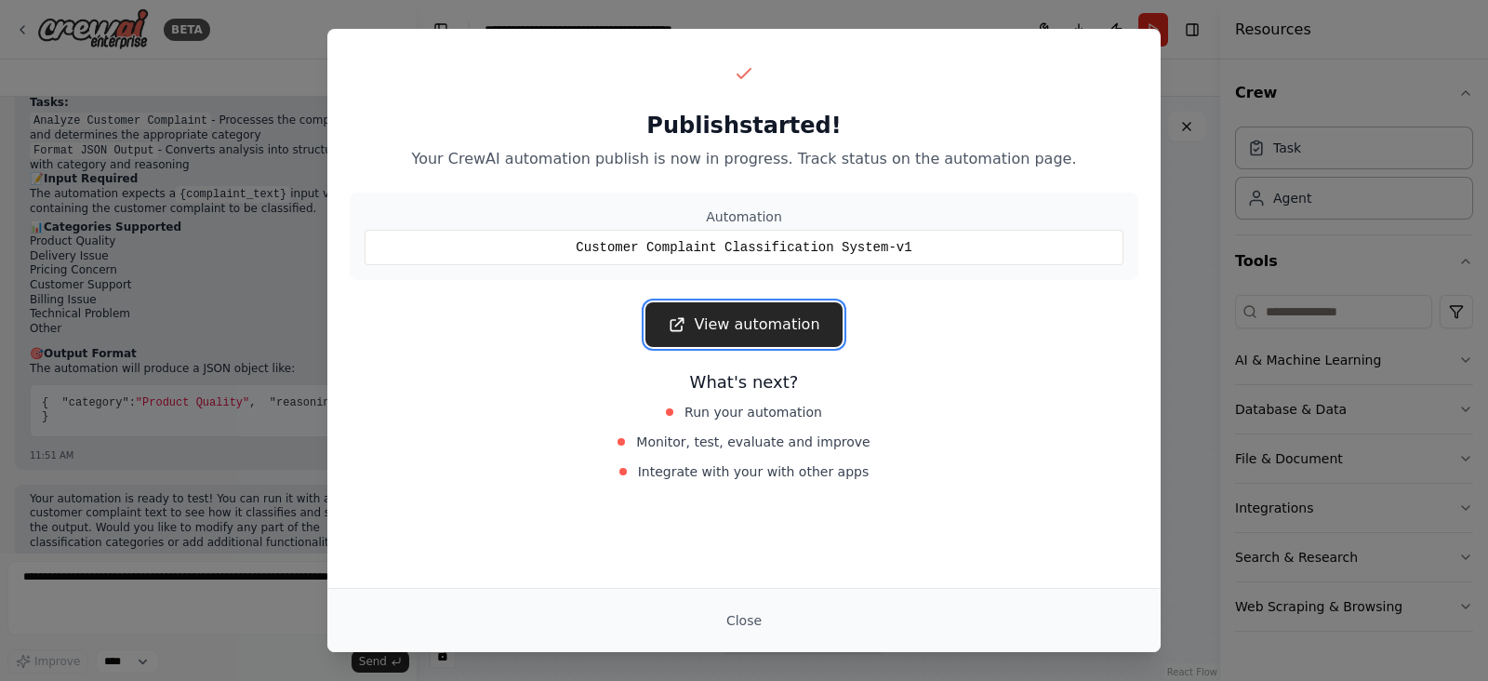
click at [748, 321] on link "View automation" at bounding box center [743, 324] width 196 height 45
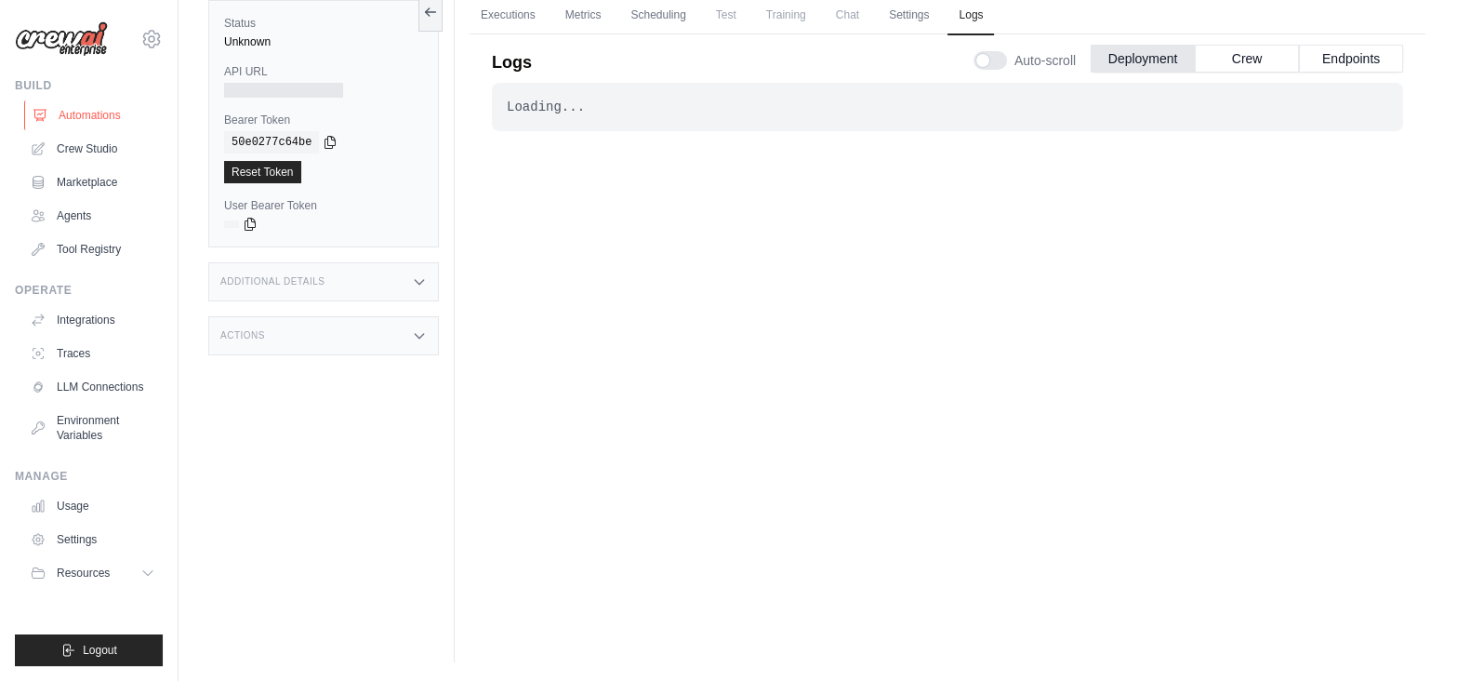
click at [72, 118] on link "Automations" at bounding box center [94, 115] width 140 height 30
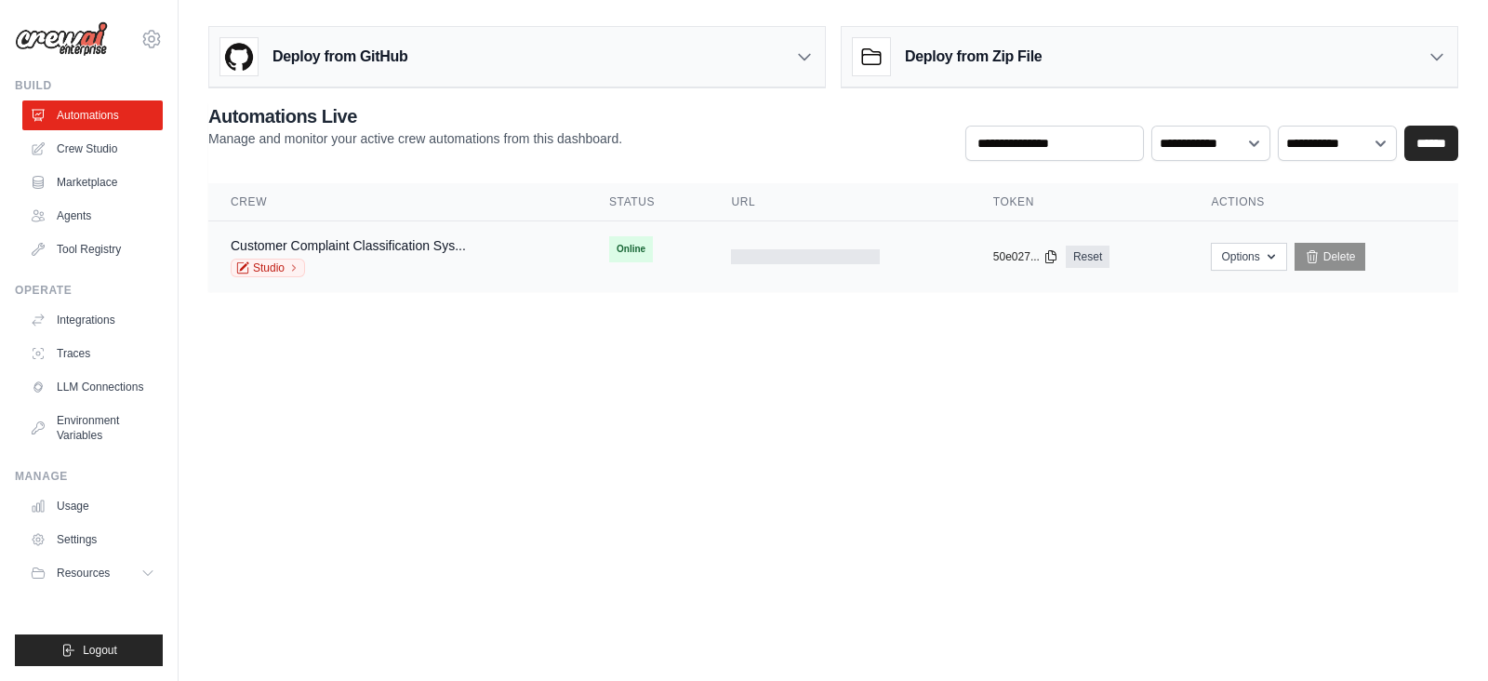
click at [502, 249] on div "Customer Complaint Classification Sys... Studio" at bounding box center [398, 256] width 334 height 41
